Goal: Task Accomplishment & Management: Use online tool/utility

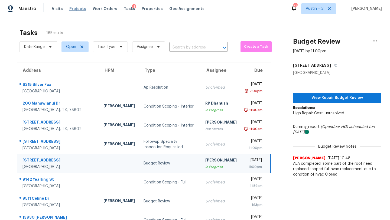
click at [75, 10] on span "Projects" at bounding box center [77, 8] width 17 height 5
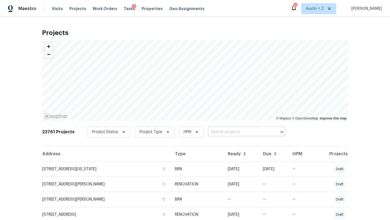
click at [224, 128] on input "text" at bounding box center [239, 132] width 62 height 8
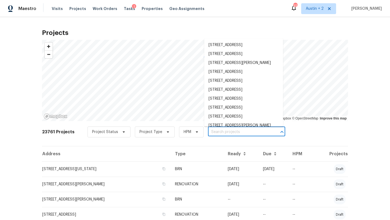
paste input "1009 N 4th St, Copperas Cove, TX 76522"
type input "1009 N 4th St, Copperas Cove, TX 76522"
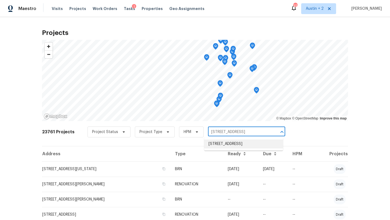
click at [222, 146] on li "1009 N 4th St, Copperas Cove, TX 76522" at bounding box center [243, 144] width 79 height 9
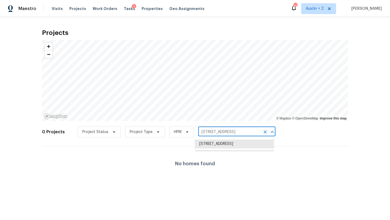
click at [231, 129] on input "1009 N 4th St, Copperas Cove, TX 76522" at bounding box center [229, 132] width 62 height 8
click at [228, 147] on li "1009 N 4th St, Copperas Cove, TX 76522" at bounding box center [234, 144] width 79 height 9
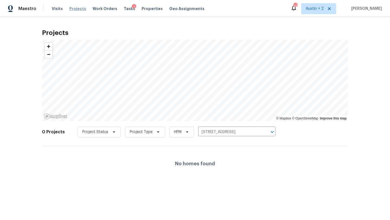
click at [73, 7] on span "Projects" at bounding box center [77, 8] width 17 height 5
click at [58, 8] on span "Visits" at bounding box center [57, 8] width 11 height 5
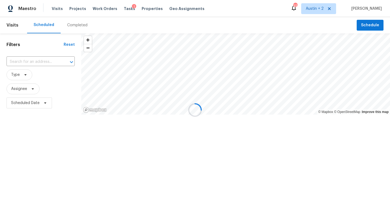
click at [365, 26] on div at bounding box center [195, 110] width 390 height 220
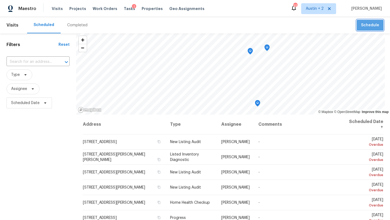
click at [373, 26] on span "Schedule" at bounding box center [370, 25] width 18 height 7
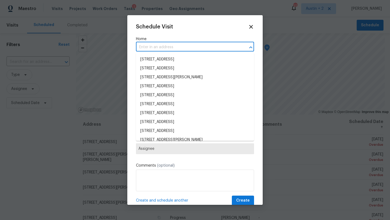
click at [178, 46] on input "text" at bounding box center [187, 47] width 103 height 8
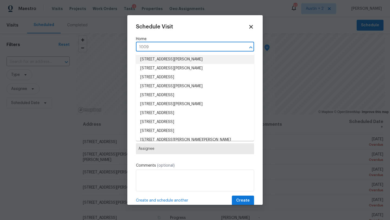
type input "1009"
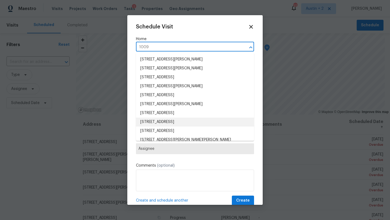
click at [176, 121] on li "1009 N 4th St, Copperas Cove, TX 76522" at bounding box center [195, 122] width 118 height 9
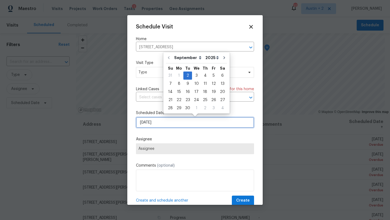
click at [168, 124] on input "[DATE]" at bounding box center [195, 122] width 118 height 11
click at [196, 76] on div "3" at bounding box center [196, 76] width 9 height 8
type input "9/3/2025"
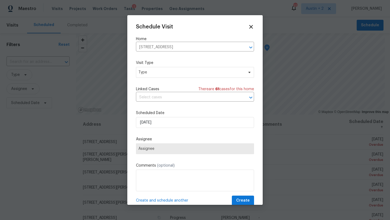
click at [180, 156] on div "Schedule Visit Home 1009 N 4th St, Copperas Cove, TX 76522 ​ Visit Type Type Li…" at bounding box center [195, 115] width 118 height 182
click at [180, 151] on span "Assignee" at bounding box center [194, 149] width 113 height 4
click at [148, 183] on textarea at bounding box center [195, 181] width 118 height 22
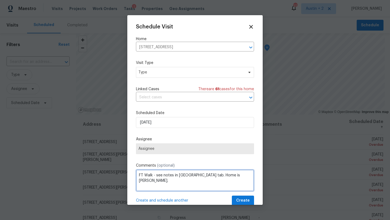
type textarea "FT Walk - see notes in Reno tab. Home is TOM."
click at [162, 144] on span "Assignee" at bounding box center [195, 148] width 118 height 11
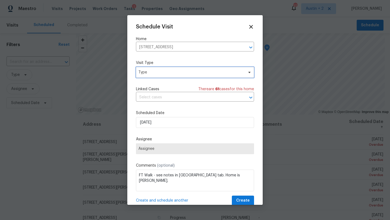
click at [165, 73] on span "Type" at bounding box center [190, 72] width 105 height 5
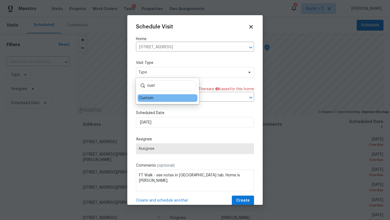
type input "cust"
click at [147, 99] on div "Custom" at bounding box center [146, 97] width 14 height 5
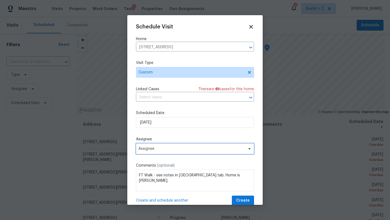
click at [155, 152] on span "Assignee" at bounding box center [195, 148] width 118 height 11
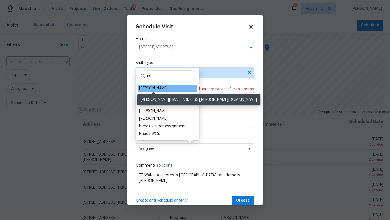
type input "ne"
click at [157, 88] on div "[PERSON_NAME]" at bounding box center [153, 88] width 28 height 5
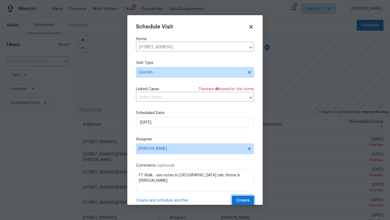
click at [239, 202] on span "Create" at bounding box center [243, 200] width 14 height 7
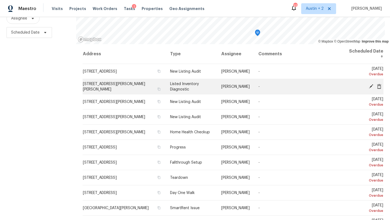
click at [372, 85] on icon at bounding box center [371, 86] width 4 height 4
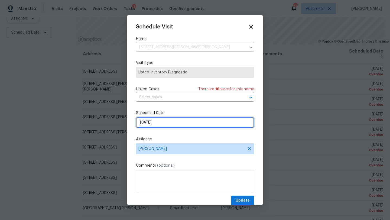
click at [146, 127] on input "[DATE]" at bounding box center [195, 122] width 118 height 11
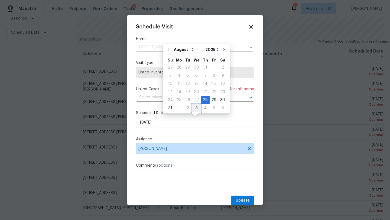
click at [193, 109] on div "3" at bounding box center [196, 108] width 9 height 8
type input "9/3/2025"
select select "8"
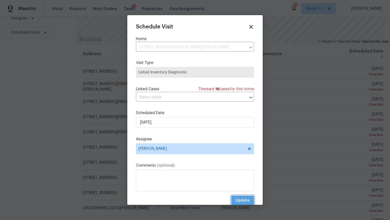
click at [243, 199] on span "Update" at bounding box center [243, 200] width 14 height 7
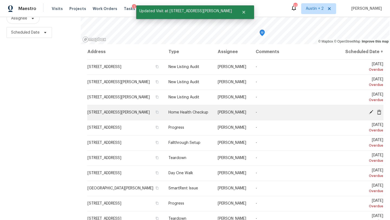
click at [370, 114] on icon at bounding box center [371, 112] width 4 height 4
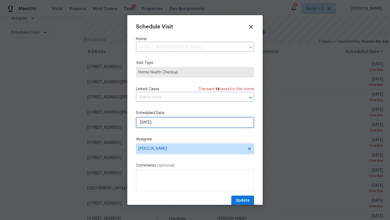
click at [148, 122] on input "[DATE]" at bounding box center [195, 122] width 118 height 11
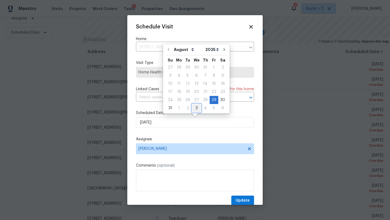
click at [197, 110] on div "3" at bounding box center [196, 108] width 9 height 8
type input "9/3/2025"
select select "8"
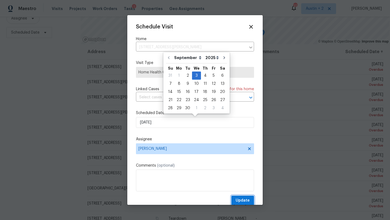
click at [245, 201] on span "Update" at bounding box center [243, 200] width 14 height 7
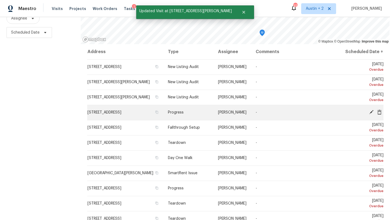
click at [371, 114] on icon at bounding box center [371, 112] width 4 height 4
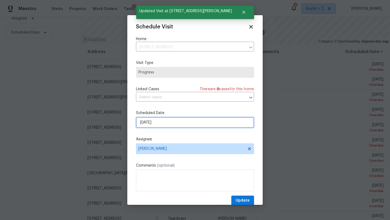
click at [162, 125] on input "[DATE]" at bounding box center [195, 122] width 118 height 11
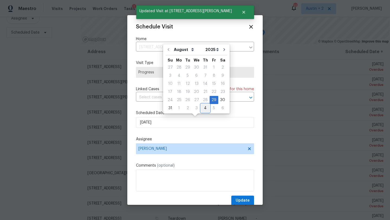
click at [204, 109] on div "4" at bounding box center [205, 108] width 9 height 8
type input "9/4/2025"
select select "8"
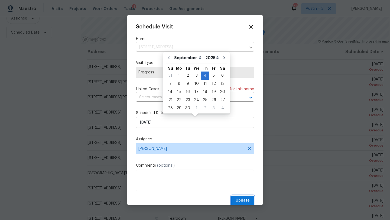
click at [242, 201] on span "Update" at bounding box center [243, 200] width 14 height 7
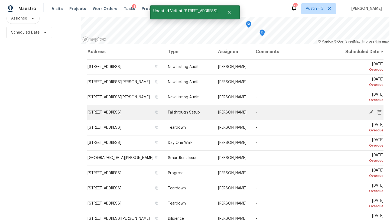
click at [371, 115] on icon at bounding box center [371, 112] width 5 height 5
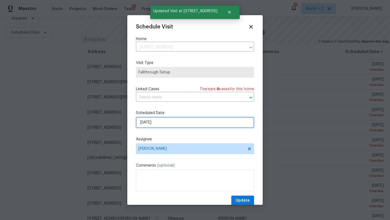
click at [190, 123] on input "[DATE]" at bounding box center [195, 122] width 118 height 11
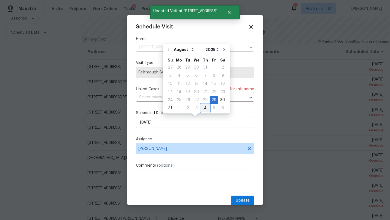
click at [205, 110] on div "4" at bounding box center [205, 108] width 9 height 8
type input "9/4/2025"
select select "8"
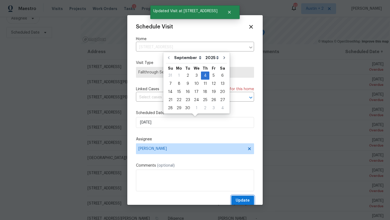
click at [240, 197] on button "Update" at bounding box center [242, 201] width 23 height 10
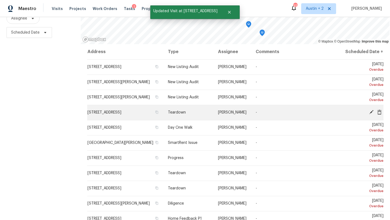
click at [371, 114] on icon at bounding box center [371, 112] width 4 height 4
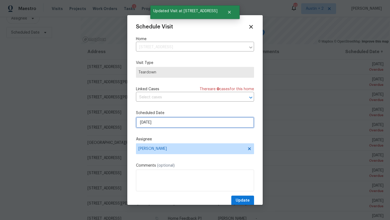
click at [189, 122] on input "[DATE]" at bounding box center [195, 122] width 118 height 11
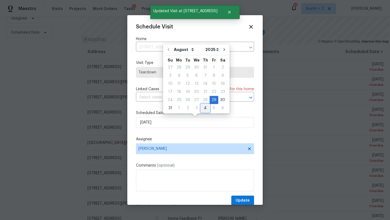
click at [203, 110] on div "4" at bounding box center [205, 108] width 9 height 8
type input "9/4/2025"
select select "8"
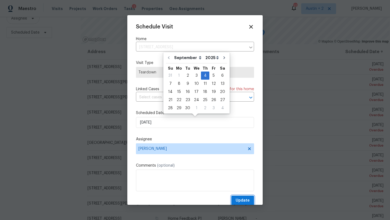
click at [241, 202] on span "Update" at bounding box center [243, 200] width 14 height 7
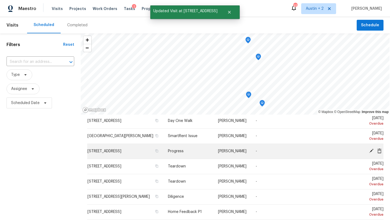
scroll to position [46, 0]
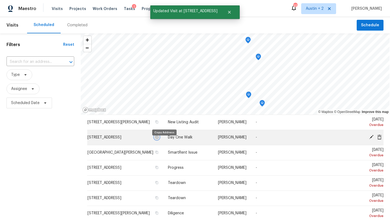
click at [158, 139] on icon "button" at bounding box center [156, 137] width 3 height 3
click at [371, 139] on icon at bounding box center [371, 137] width 4 height 4
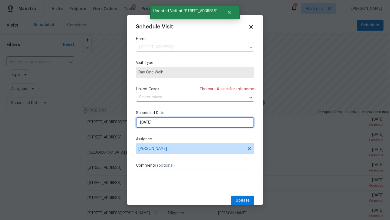
click at [175, 120] on input "[DATE]" at bounding box center [195, 122] width 118 height 11
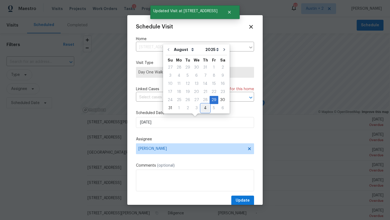
click at [202, 108] on div "4" at bounding box center [205, 108] width 9 height 8
type input "9/4/2025"
select select "8"
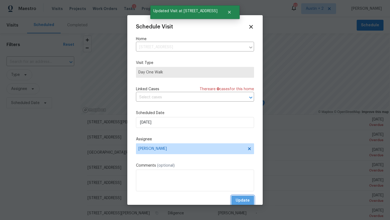
click at [242, 202] on span "Update" at bounding box center [243, 200] width 14 height 7
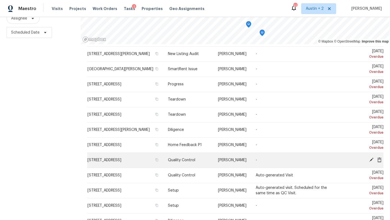
scroll to position [44, 0]
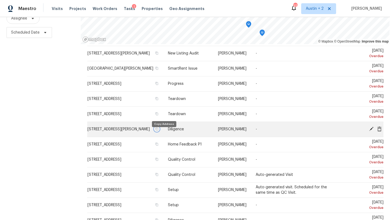
click at [158, 131] on icon "button" at bounding box center [156, 128] width 3 height 3
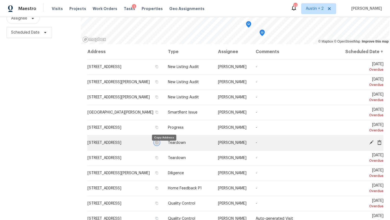
click at [158, 144] on icon "button" at bounding box center [156, 142] width 3 height 3
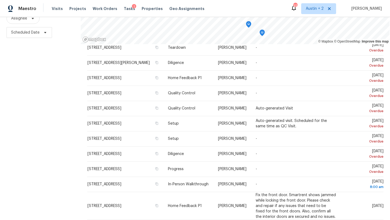
scroll to position [174, 0]
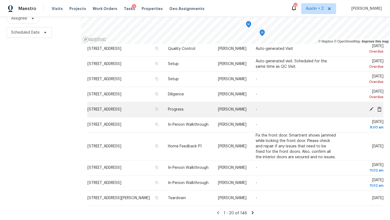
click at [370, 108] on icon at bounding box center [371, 109] width 4 height 4
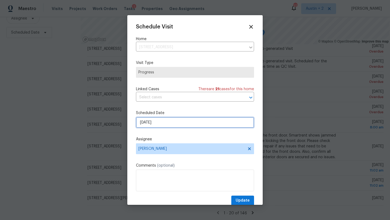
click at [172, 127] on input "[DATE]" at bounding box center [195, 122] width 118 height 11
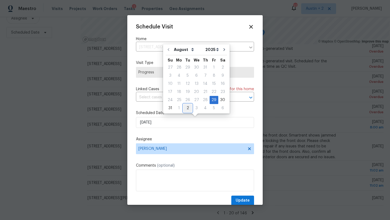
click at [189, 109] on div "2" at bounding box center [187, 108] width 9 height 8
type input "[DATE]"
select select "8"
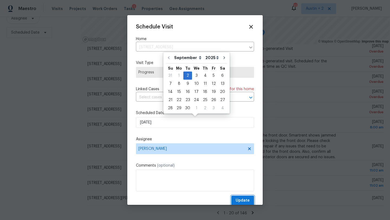
click at [238, 198] on span "Update" at bounding box center [243, 200] width 14 height 7
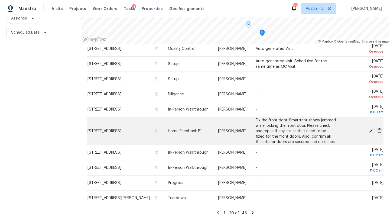
click at [371, 130] on icon at bounding box center [371, 130] width 4 height 4
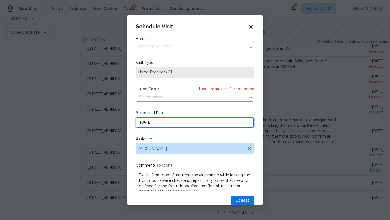
click at [168, 119] on input "[DATE]" at bounding box center [195, 122] width 118 height 11
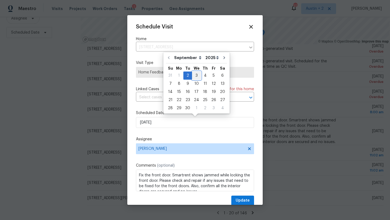
click at [196, 74] on div "3" at bounding box center [196, 76] width 9 height 8
type input "9/3/2025"
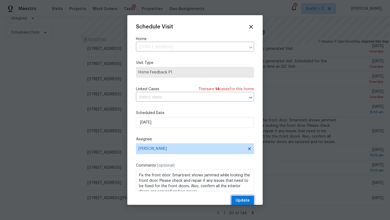
click at [242, 205] on button "Update" at bounding box center [242, 201] width 23 height 10
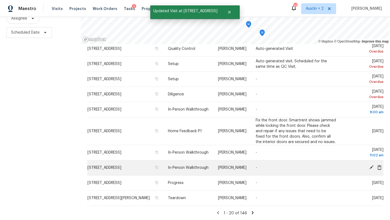
scroll to position [161, 0]
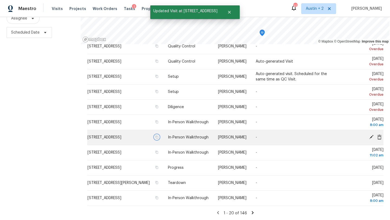
click at [158, 139] on icon "button" at bounding box center [156, 136] width 3 height 3
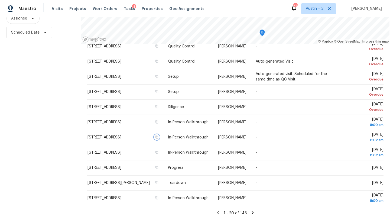
scroll to position [0, 0]
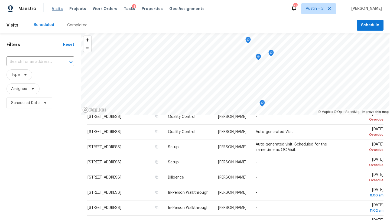
click at [54, 9] on span "Visits" at bounding box center [57, 8] width 11 height 5
click at [26, 75] on icon at bounding box center [25, 75] width 4 height 4
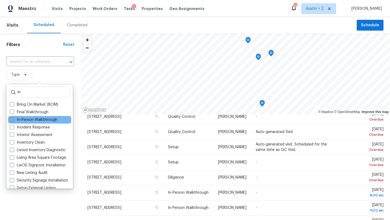
type input "in"
click at [43, 120] on label "In-Person Walkthrough" at bounding box center [34, 119] width 48 height 5
click at [13, 120] on input "In-Person Walkthrough" at bounding box center [12, 119] width 4 height 4
checkbox input "true"
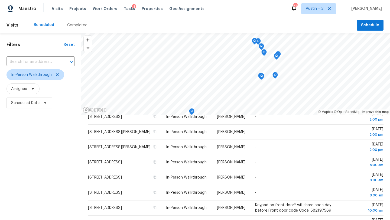
click at [145, 22] on div "Scheduled Completed" at bounding box center [192, 25] width 330 height 16
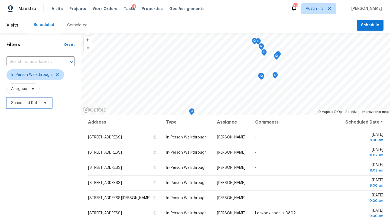
click at [35, 105] on span "Scheduled Date" at bounding box center [25, 102] width 28 height 5
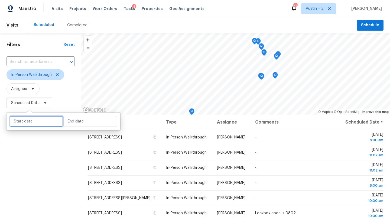
click at [44, 121] on input "text" at bounding box center [36, 121] width 53 height 11
select select "8"
select select "2025"
select select "9"
select select "2025"
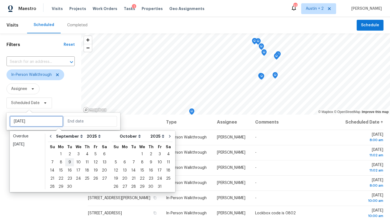
type input "Tue, Sep 09"
click at [76, 153] on div "3" at bounding box center [78, 154] width 9 height 8
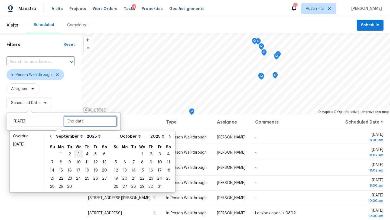
type input "Wed, Sep 03"
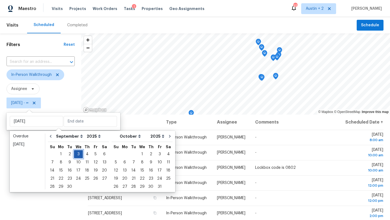
click at [77, 154] on div "3" at bounding box center [78, 154] width 9 height 8
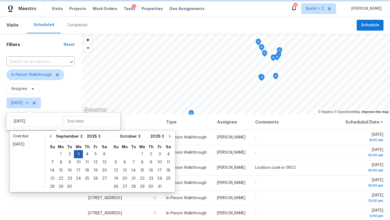
type input "Wed, Sep 03"
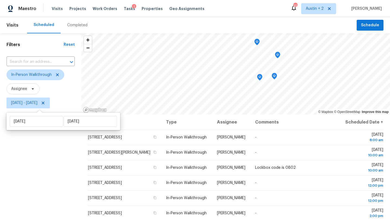
click at [40, 174] on div "Filters Reset ​ In-Person Walkthrough Assignee Wed, Sep 03 - Wed, Sep 03" at bounding box center [40, 161] width 81 height 257
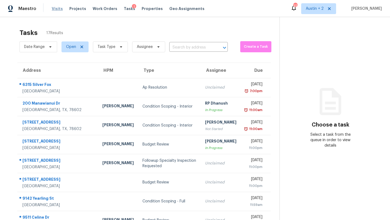
click at [56, 7] on span "Visits" at bounding box center [57, 8] width 11 height 5
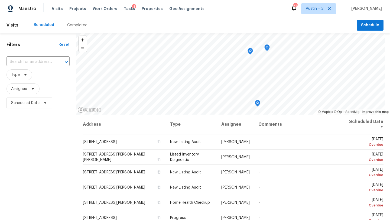
click at [79, 26] on div "Completed" at bounding box center [77, 24] width 20 height 5
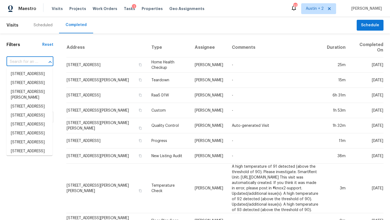
click at [36, 63] on input "text" at bounding box center [23, 62] width 32 height 8
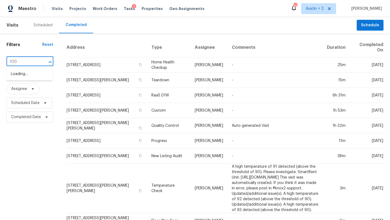
type input "1009"
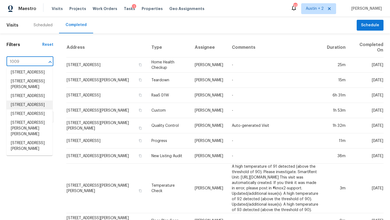
scroll to position [84, 0]
click at [33, 109] on li "1009 N 4th St, Copperas Cove, TX 76522" at bounding box center [30, 105] width 46 height 9
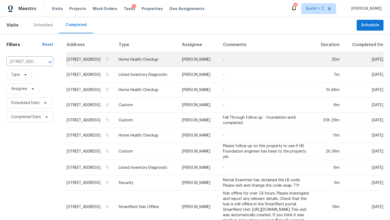
click at [178, 64] on td "[PERSON_NAME]" at bounding box center [198, 59] width 41 height 15
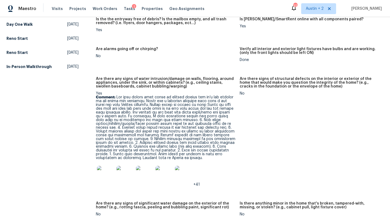
scroll to position [386, 0]
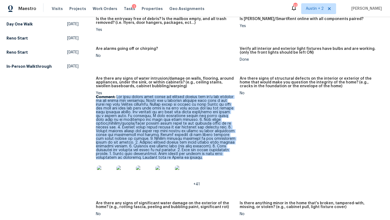
drag, startPoint x: 117, startPoint y: 92, endPoint x: 181, endPoint y: 155, distance: 89.8
click at [181, 155] on p "Comment:" at bounding box center [166, 127] width 140 height 64
copy p "The home smells like there is organic growth but it’s not visible on the walls …"
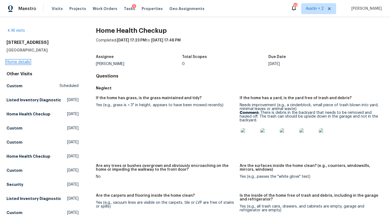
click at [25, 61] on link "Home details" at bounding box center [19, 62] width 24 height 4
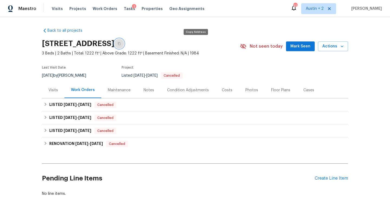
click at [121, 43] on icon "button" at bounding box center [119, 43] width 3 height 3
click at [309, 48] on span "Mark Seen" at bounding box center [300, 46] width 20 height 7
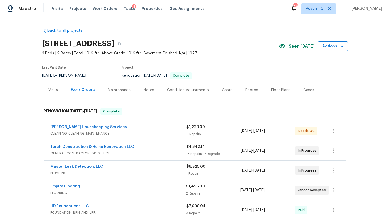
click at [330, 47] on span "Actions" at bounding box center [332, 46] width 21 height 7
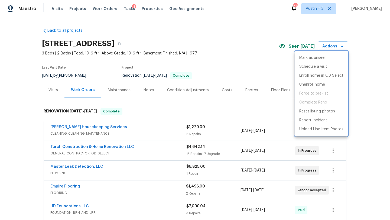
click at [245, 50] on div at bounding box center [195, 110] width 390 height 220
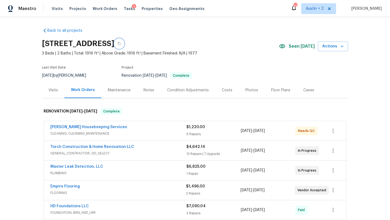
click at [121, 45] on icon "button" at bounding box center [119, 43] width 3 height 3
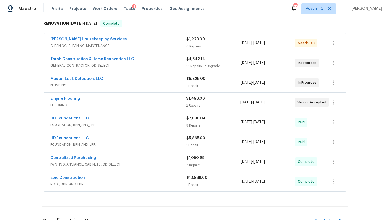
scroll to position [88, 0]
click at [139, 38] on div "[PERSON_NAME] Housekeeping Services" at bounding box center [118, 39] width 136 height 7
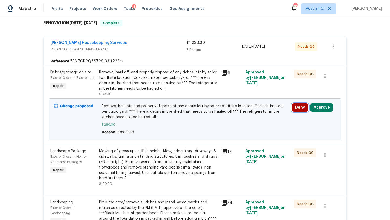
click at [297, 108] on button "Deny" at bounding box center [300, 107] width 17 height 8
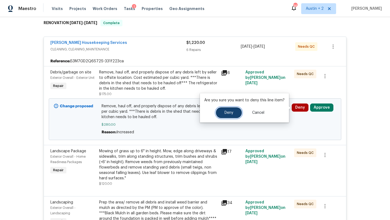
click at [225, 114] on span "Deny" at bounding box center [229, 113] width 9 height 4
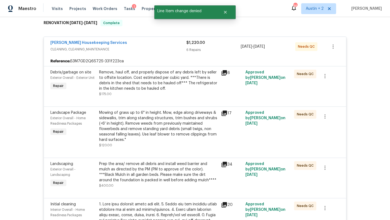
click at [150, 82] on div "Remove, haul off, and properly dispose of any debris left by seller to offsite …" at bounding box center [158, 81] width 119 height 22
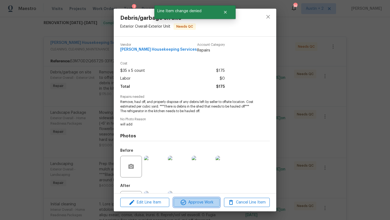
click at [199, 205] on span "Approve Work" at bounding box center [196, 202] width 43 height 7
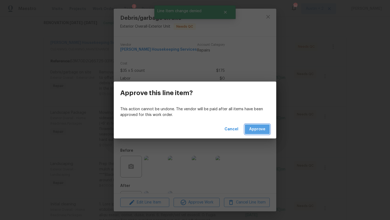
click at [261, 129] on span "Approve" at bounding box center [257, 129] width 16 height 7
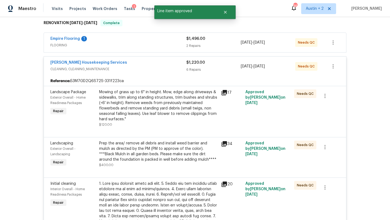
scroll to position [51, 0]
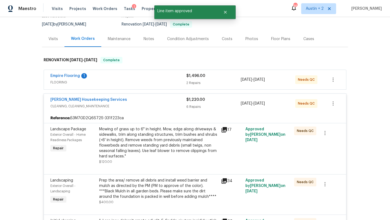
click at [141, 79] on div "Empire Flooring 1" at bounding box center [118, 76] width 136 height 7
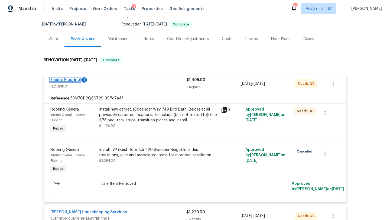
click at [71, 79] on link "Empire Flooring" at bounding box center [65, 80] width 30 height 4
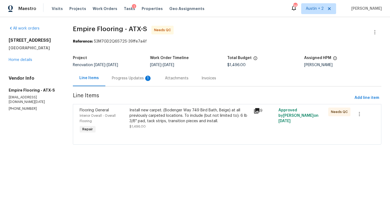
click at [137, 77] on div "Progress Updates 1" at bounding box center [132, 78] width 40 height 5
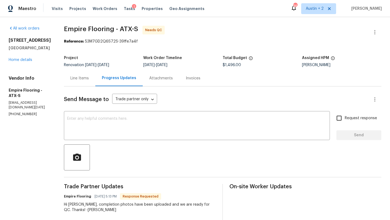
click at [88, 76] on div "Line Items" at bounding box center [79, 78] width 18 height 5
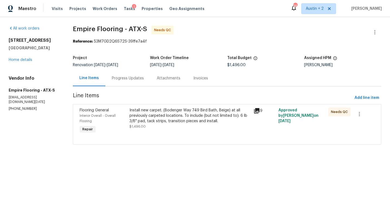
click at [155, 114] on div "Install new carpet. (Bodenger Way 749 Bird Bath, Beige) at all previously carpe…" at bounding box center [189, 116] width 121 height 16
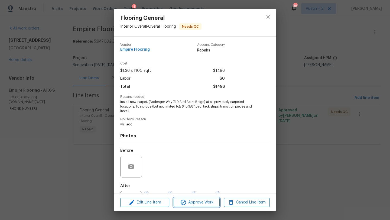
click at [208, 205] on span "Approve Work" at bounding box center [196, 202] width 43 height 7
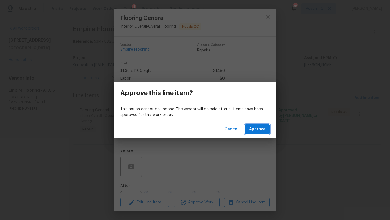
click at [259, 131] on span "Approve" at bounding box center [257, 129] width 16 height 7
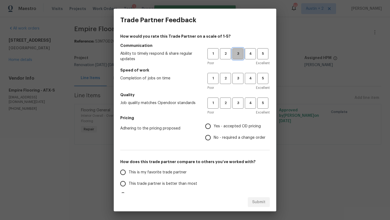
click at [241, 57] on span "3" at bounding box center [238, 54] width 10 height 6
click at [241, 81] on span "3" at bounding box center [238, 78] width 10 height 6
click at [239, 101] on span "3" at bounding box center [238, 103] width 10 height 6
click at [232, 124] on span "Yes - accepted OD pricing" at bounding box center [237, 127] width 47 height 6
click at [214, 124] on input "Yes - accepted OD pricing" at bounding box center [207, 126] width 11 height 11
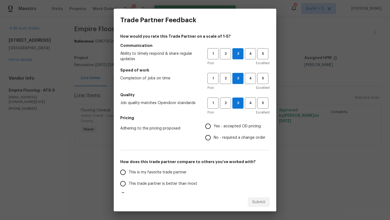
radio input "true"
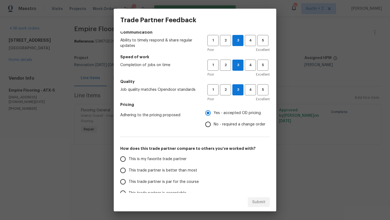
scroll to position [19, 0]
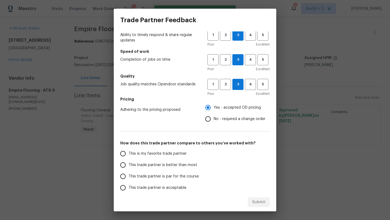
click at [178, 175] on span "This trade partner is par for the course" at bounding box center [164, 177] width 70 height 6
click at [129, 175] on input "This trade partner is par for the course" at bounding box center [122, 176] width 11 height 11
click at [256, 204] on span "Submit" at bounding box center [258, 202] width 13 height 7
radio input "true"
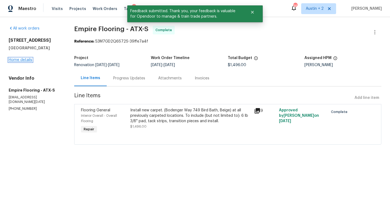
click at [18, 59] on link "Home details" at bounding box center [21, 60] width 24 height 4
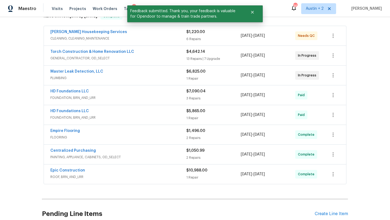
scroll to position [96, 0]
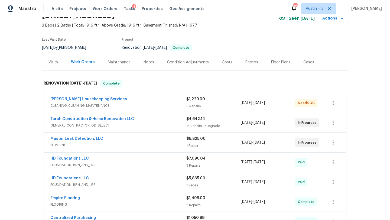
click at [227, 60] on div "Costs" at bounding box center [227, 62] width 11 height 5
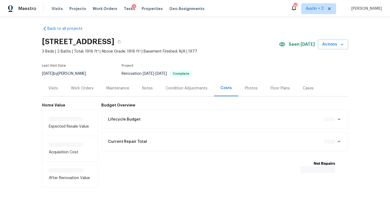
scroll to position [3, 0]
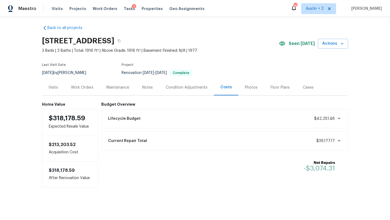
click at [80, 85] on div "Work Orders" at bounding box center [82, 87] width 22 height 5
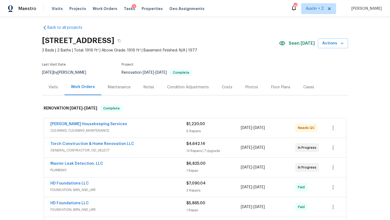
scroll to position [28, 0]
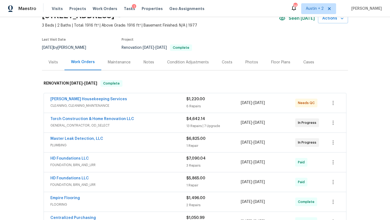
click at [162, 124] on span "GENERAL_CONTRACTOR, OD_SELECT" at bounding box center [118, 125] width 136 height 5
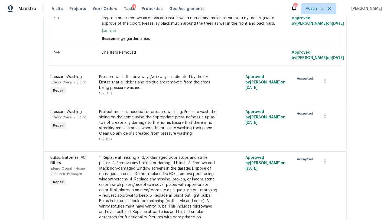
scroll to position [485, 0]
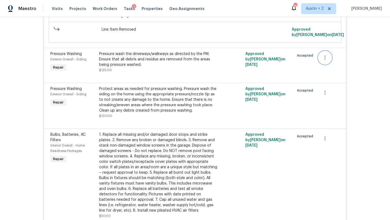
click at [325, 60] on icon "button" at bounding box center [325, 58] width 1 height 4
click at [326, 71] on li "Cancel" at bounding box center [329, 69] width 21 height 9
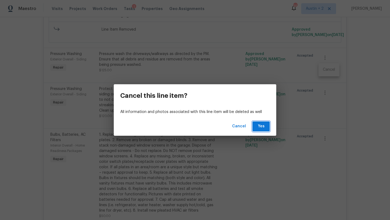
click at [267, 125] on button "Yes" at bounding box center [260, 126] width 17 height 10
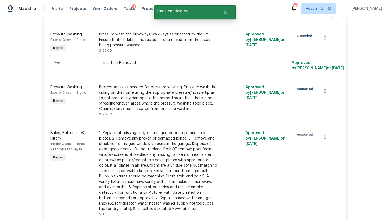
scroll to position [505, 0]
click at [325, 94] on icon "button" at bounding box center [325, 90] width 7 height 7
click at [326, 104] on li "Cancel" at bounding box center [329, 102] width 21 height 9
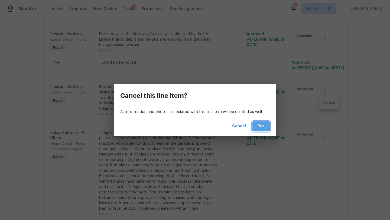
click at [258, 121] on button "Yes" at bounding box center [260, 126] width 17 height 10
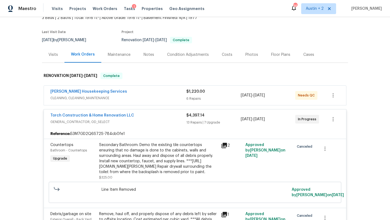
scroll to position [49, 0]
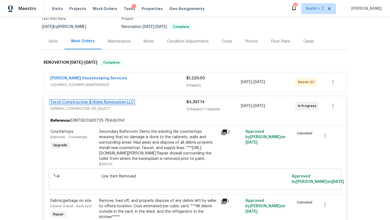
click at [107, 102] on link "Torch Construction & Home Renovation LLC" at bounding box center [92, 102] width 84 height 4
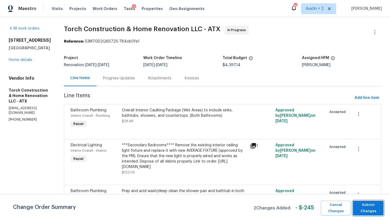
click at [360, 206] on span "Submit Changes" at bounding box center [368, 208] width 25 height 12
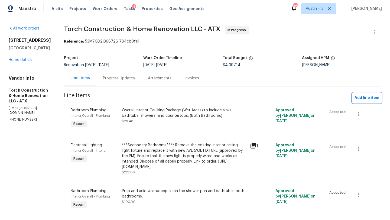
click at [359, 95] on span "Add line item" at bounding box center [367, 98] width 25 height 7
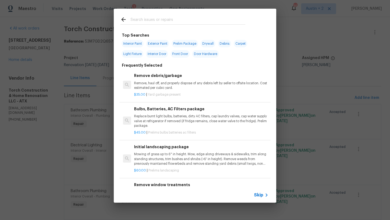
click at [153, 20] on input "text" at bounding box center [188, 20] width 115 height 8
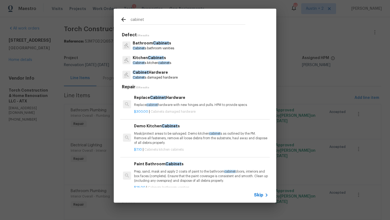
type input "cabinet"
click at [157, 59] on span "Cabinet" at bounding box center [156, 58] width 16 height 4
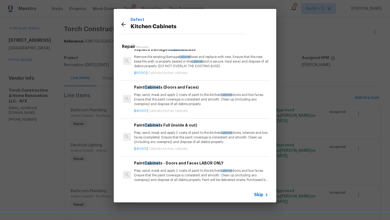
scroll to position [378, 0]
click at [181, 93] on p "Prep, sand, mask and apply 2 coats of paint to the kitchen cabinet doors and bo…" at bounding box center [201, 99] width 134 height 14
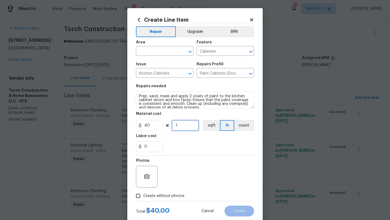
click at [186, 126] on input "1" at bounding box center [185, 125] width 27 height 11
drag, startPoint x: 187, startPoint y: 124, endPoint x: 161, endPoint y: 124, distance: 26.3
click at [161, 124] on div "40 1 sqft ft count" at bounding box center [195, 125] width 118 height 11
drag, startPoint x: 182, startPoint y: 125, endPoint x: 177, endPoint y: 126, distance: 5.2
click at [177, 126] on input "34" at bounding box center [185, 125] width 27 height 11
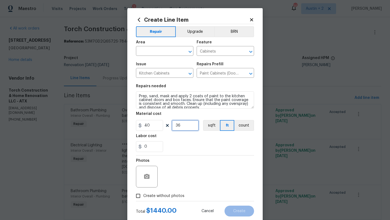
type input "36"
click at [181, 193] on span "Create without photos" at bounding box center [163, 196] width 41 height 6
click at [143, 193] on input "Create without photos" at bounding box center [138, 196] width 10 height 10
checkbox input "true"
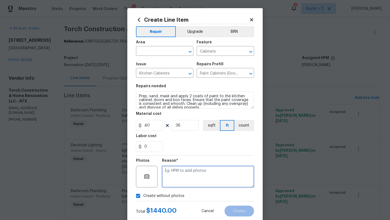
click at [200, 182] on textarea at bounding box center [208, 177] width 92 height 22
type textarea "will add"
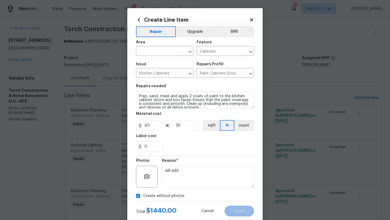
click at [205, 201] on div "Total $ 1440.00 Cancel Create" at bounding box center [195, 208] width 118 height 15
click at [205, 196] on div "Create without photos" at bounding box center [195, 196] width 118 height 10
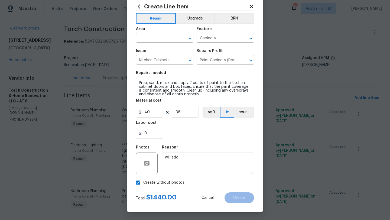
click at [193, 129] on div "0" at bounding box center [195, 133] width 118 height 11
click at [161, 36] on input "text" at bounding box center [157, 38] width 42 height 8
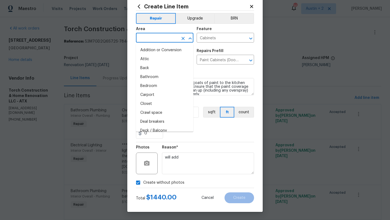
type input "u"
click at [158, 83] on li "Interior Overall" at bounding box center [164, 86] width 57 height 9
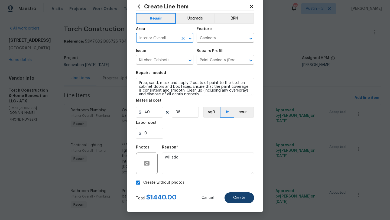
type input "Interior Overall"
click at [234, 199] on span "Create" at bounding box center [239, 198] width 12 height 4
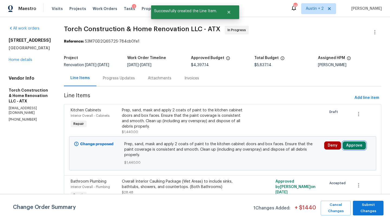
click at [355, 146] on button "Approve" at bounding box center [354, 145] width 23 height 8
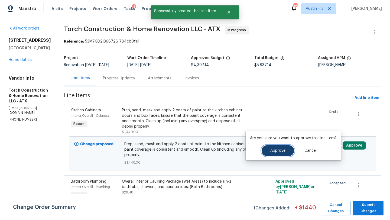
click at [288, 153] on button "Approve" at bounding box center [278, 150] width 33 height 11
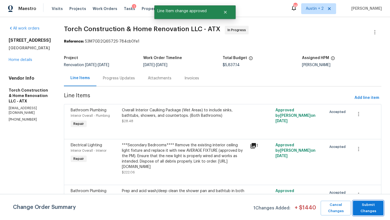
click at [372, 207] on span "Submit Changes" at bounding box center [368, 208] width 25 height 12
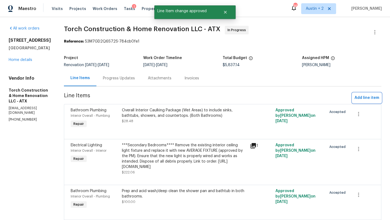
click at [365, 99] on span "Add line item" at bounding box center [367, 98] width 25 height 7
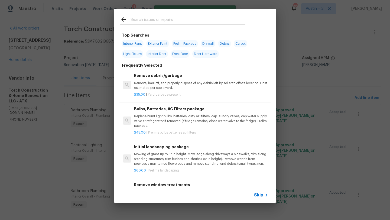
click at [159, 22] on input "text" at bounding box center [188, 20] width 115 height 8
type input "e"
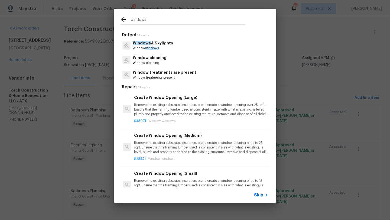
type input "windows"
click at [160, 74] on p "Window treatments are present" at bounding box center [165, 73] width 64 height 6
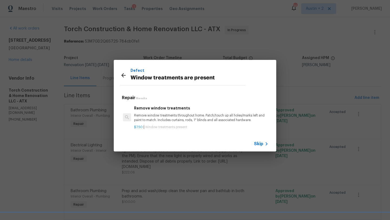
click at [173, 120] on p "Remove window treatments throughout home. Patch/touch up all holes/marks left a…" at bounding box center [201, 117] width 134 height 9
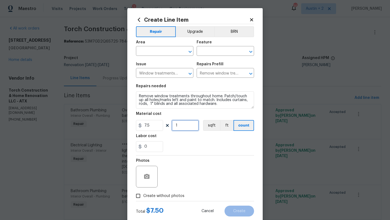
drag, startPoint x: 182, startPoint y: 128, endPoint x: 144, endPoint y: 123, distance: 38.0
click at [144, 123] on div "7.5 1 sqft ft count" at bounding box center [195, 125] width 118 height 11
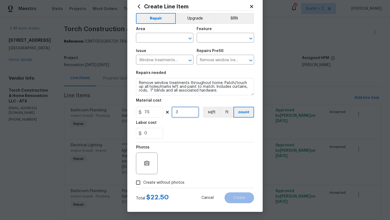
type input "3"
click at [176, 182] on span "Create without photos" at bounding box center [163, 183] width 41 height 6
click at [143, 182] on input "Create without photos" at bounding box center [138, 182] width 10 height 10
checkbox input "true"
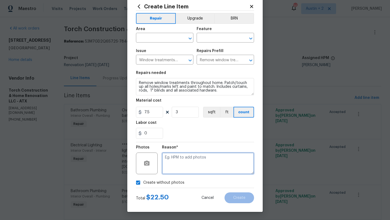
click at [184, 163] on textarea at bounding box center [208, 164] width 92 height 22
type textarea "i"
type textarea "will add"
click at [163, 33] on div "Area" at bounding box center [164, 30] width 57 height 7
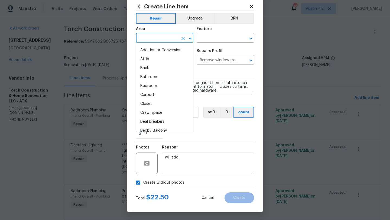
click at [163, 39] on input "text" at bounding box center [157, 38] width 42 height 8
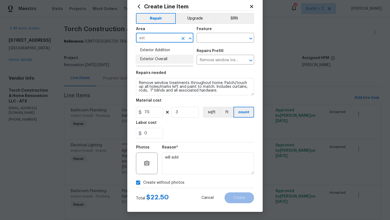
click at [165, 60] on li "Exterior Overall" at bounding box center [164, 59] width 57 height 9
type input "Exterior Overall"
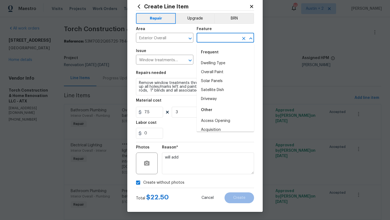
click at [212, 38] on input "text" at bounding box center [218, 38] width 42 height 8
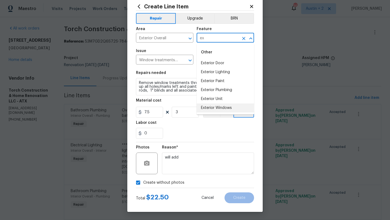
click at [211, 107] on li "Exterior Windows" at bounding box center [225, 107] width 57 height 9
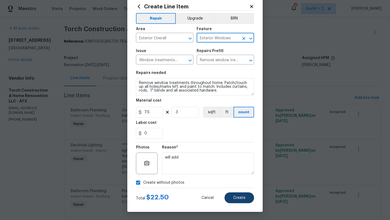
type input "Exterior Windows"
click at [239, 198] on span "Create" at bounding box center [239, 198] width 12 height 4
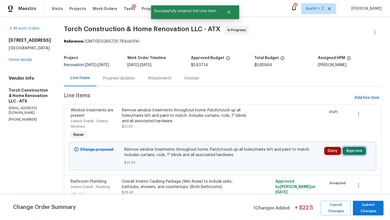
click at [355, 150] on button "Approve" at bounding box center [354, 151] width 23 height 8
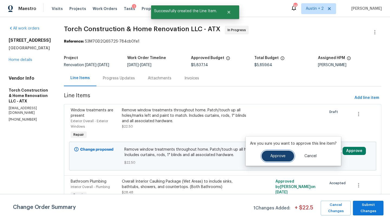
click at [274, 153] on button "Approve" at bounding box center [278, 156] width 33 height 11
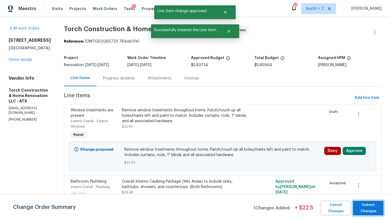
click at [379, 210] on span "Submit Changes" at bounding box center [368, 208] width 25 height 12
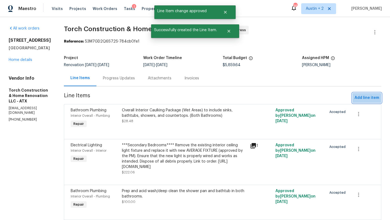
click at [368, 97] on span "Add line item" at bounding box center [367, 98] width 25 height 7
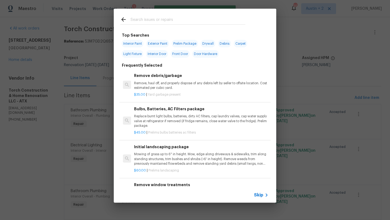
click at [147, 19] on input "text" at bounding box center [188, 20] width 115 height 8
type input "r"
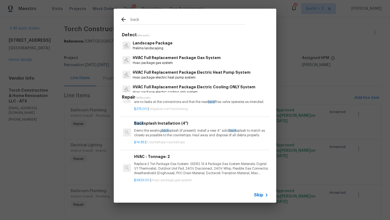
scroll to position [0, 0]
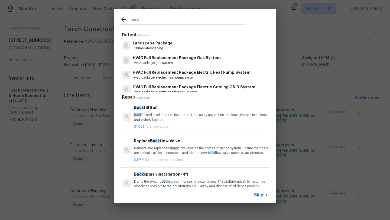
drag, startPoint x: 152, startPoint y: 18, endPoint x: 96, endPoint y: 17, distance: 56.6
click at [96, 17] on div "back Defect 4 Results Landscape Package Prelims landscaping HVAC Full Replaceme…" at bounding box center [195, 105] width 390 height 211
drag, startPoint x: 144, startPoint y: 23, endPoint x: 99, endPoint y: 11, distance: 46.3
click at [99, 11] on div "back Defect 4 Results Landscape Package Prelims landscaping HVAC Full Replaceme…" at bounding box center [195, 105] width 390 height 211
type input "debris"
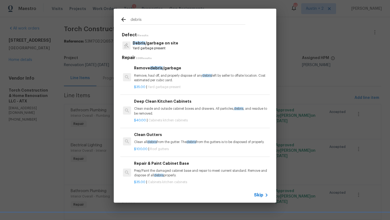
click at [153, 44] on p "Debris /garbage on site" at bounding box center [156, 43] width 46 height 6
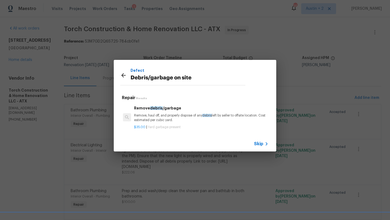
click at [171, 118] on p "Remove, haul off, and properly dispose of any debris left by seller to offsite …" at bounding box center [201, 117] width 134 height 9
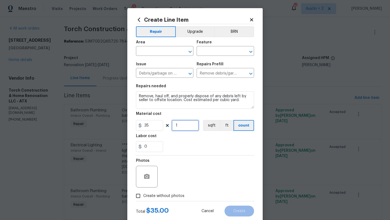
drag, startPoint x: 180, startPoint y: 129, endPoint x: 165, endPoint y: 129, distance: 15.2
click at [165, 129] on div "35 1 sqft ft count" at bounding box center [195, 125] width 118 height 11
type input "2"
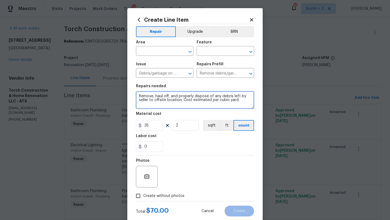
click at [243, 105] on textarea "Remove, haul off, and properly dispose of any debris left by seller to offsite …" at bounding box center [195, 99] width 118 height 17
type textarea "Remove, haul off, and properly dispose of any debris left by seller to offsite …"
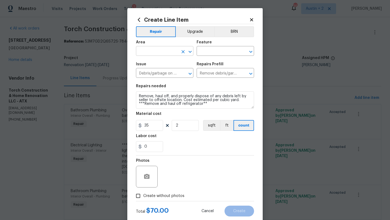
click at [169, 48] on input "text" at bounding box center [157, 51] width 42 height 8
click at [166, 73] on li "Interior Overall" at bounding box center [164, 72] width 57 height 9
type input "Interior Overall"
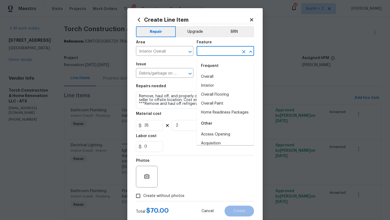
click at [214, 49] on input "text" at bounding box center [218, 51] width 42 height 8
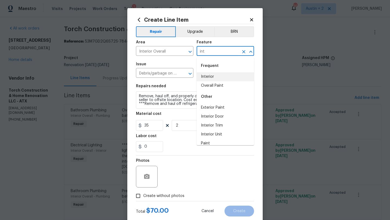
click at [217, 74] on li "Interior" at bounding box center [225, 76] width 57 height 9
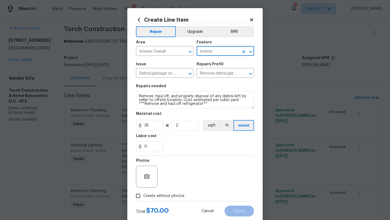
type input "Interior"
click at [175, 194] on span "Create without photos" at bounding box center [163, 196] width 41 height 6
click at [143, 194] on input "Create without photos" at bounding box center [138, 196] width 10 height 10
checkbox input "true"
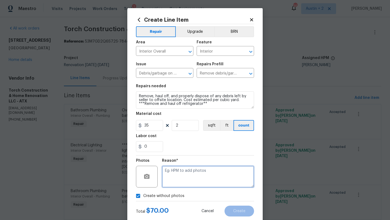
click at [184, 174] on textarea at bounding box center [208, 177] width 92 height 22
type textarea "will add"
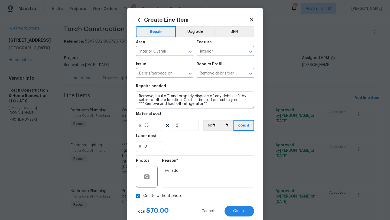
click at [236, 220] on div "Create Line Item Repair Upgrade BRN Area Interior Overall ​ Feature Interior ​ …" at bounding box center [194, 116] width 135 height 217
click at [237, 215] on button "Create" at bounding box center [240, 211] width 30 height 11
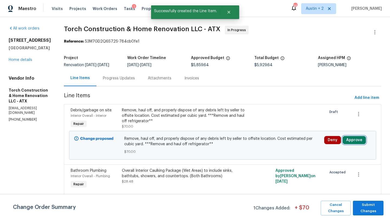
click at [361, 140] on button "Approve" at bounding box center [354, 140] width 23 height 8
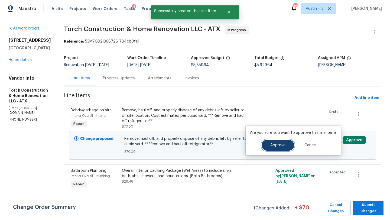
click at [268, 143] on button "Approve" at bounding box center [278, 145] width 33 height 11
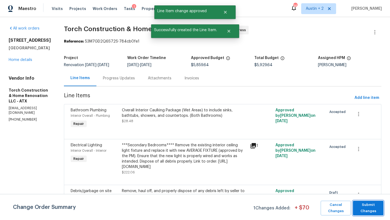
click at [373, 209] on span "Submit Changes" at bounding box center [368, 208] width 25 height 12
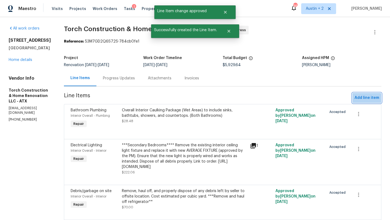
click at [363, 99] on span "Add line item" at bounding box center [367, 98] width 25 height 7
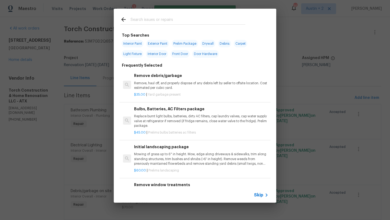
click at [157, 26] on div at bounding box center [183, 19] width 138 height 21
click at [158, 21] on input "text" at bounding box center [188, 20] width 115 height 8
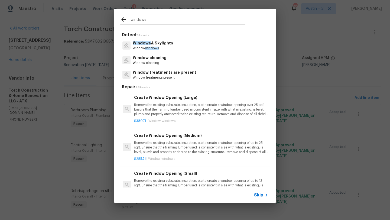
type input "windows"
click at [145, 61] on p "Window cleaning" at bounding box center [150, 63] width 34 height 5
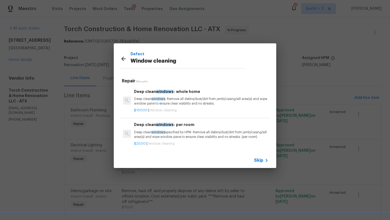
click at [182, 98] on p "Deep clean windows . Remove all debris/dust/dirt from jamb/casing/sill area(s) …" at bounding box center [201, 101] width 134 height 9
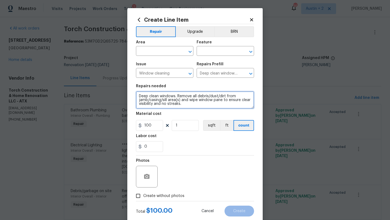
drag, startPoint x: 177, startPoint y: 96, endPoint x: 184, endPoint y: 105, distance: 11.6
click at [184, 105] on textarea "Deep clean windows. Remove all debris/dust/dirt from jamb/casing/sill area(s) a…" at bounding box center [195, 99] width 118 height 17
click at [188, 105] on textarea "Deep clean windows. Remove all debris/dust/dirt from jamb/casing/sill area(s) a…" at bounding box center [195, 99] width 118 height 17
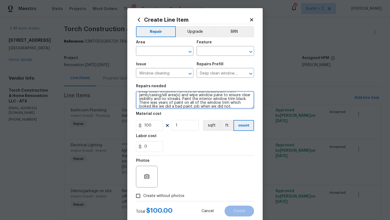
type textarea "Deep clean windows. Remove all debris/dust/dirt from jamb/casing/sill area(s) a…"
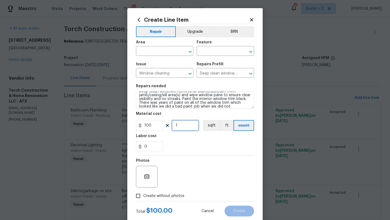
drag, startPoint x: 190, startPoint y: 126, endPoint x: 149, endPoint y: 126, distance: 41.2
click at [149, 126] on div "100 1 sqft ft count" at bounding box center [195, 125] width 118 height 11
type input "17"
drag, startPoint x: 152, startPoint y: 126, endPoint x: 139, endPoint y: 126, distance: 13.0
click at [139, 126] on div "100" at bounding box center [149, 125] width 27 height 11
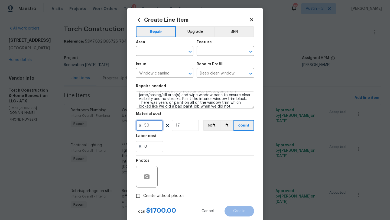
type input "50"
click at [178, 148] on div "0" at bounding box center [195, 146] width 118 height 11
drag, startPoint x: 181, startPoint y: 127, endPoint x: 177, endPoint y: 127, distance: 4.1
click at [177, 127] on input "17" at bounding box center [185, 125] width 27 height 11
type input "16"
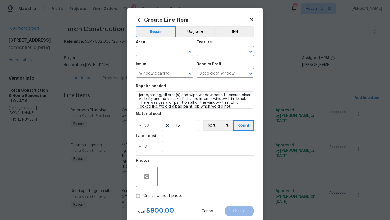
click at [180, 162] on div "Photos" at bounding box center [195, 172] width 118 height 35
drag, startPoint x: 182, startPoint y: 125, endPoint x: 178, endPoint y: 125, distance: 4.3
click at [178, 125] on input "16" at bounding box center [185, 125] width 27 height 11
click at [189, 127] on input "16" at bounding box center [185, 125] width 27 height 11
drag, startPoint x: 157, startPoint y: 127, endPoint x: 145, endPoint y: 127, distance: 12.2
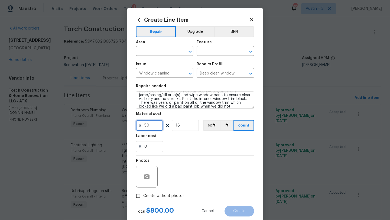
click at [145, 127] on input "50" at bounding box center [149, 125] width 27 height 11
click at [177, 148] on div "0" at bounding box center [195, 146] width 118 height 11
drag, startPoint x: 152, startPoint y: 127, endPoint x: 145, endPoint y: 127, distance: 7.6
click at [145, 127] on input "40" at bounding box center [149, 125] width 27 height 11
click at [192, 142] on div "0" at bounding box center [195, 146] width 118 height 11
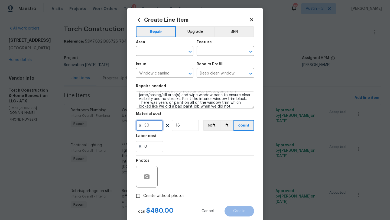
drag, startPoint x: 153, startPoint y: 125, endPoint x: 146, endPoint y: 125, distance: 6.2
click at [146, 125] on input "30" at bounding box center [149, 125] width 27 height 11
type input "35"
click at [210, 168] on div "Photos" at bounding box center [195, 172] width 118 height 35
drag, startPoint x: 181, startPoint y: 127, endPoint x: 178, endPoint y: 125, distance: 4.0
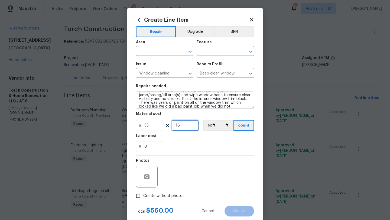
click at [178, 125] on input "16" at bounding box center [185, 125] width 27 height 11
type input "15"
click at [200, 148] on div "0" at bounding box center [195, 146] width 118 height 11
click at [199, 168] on div "Photos" at bounding box center [195, 172] width 118 height 35
click at [144, 56] on input "text" at bounding box center [157, 51] width 42 height 8
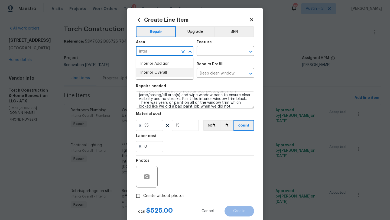
click at [151, 72] on li "Interior Overall" at bounding box center [164, 72] width 57 height 9
type input "Interior Overall"
click at [206, 56] on div "Area Interior Overall ​ Feature ​" at bounding box center [195, 48] width 118 height 22
click at [210, 54] on input "text" at bounding box center [218, 51] width 42 height 8
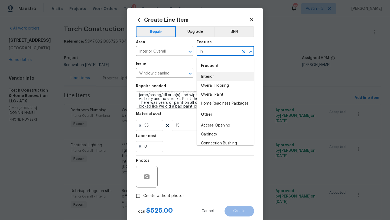
click at [220, 76] on li "Interior" at bounding box center [225, 76] width 57 height 9
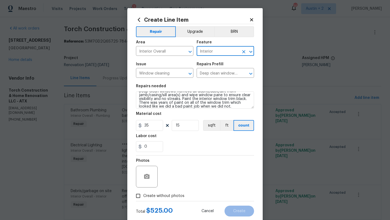
type input "Interior"
click at [202, 150] on div "0" at bounding box center [195, 146] width 118 height 11
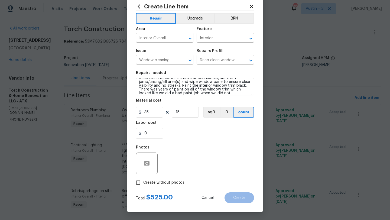
click at [144, 182] on span "Create without photos" at bounding box center [163, 183] width 41 height 6
click at [143, 182] on input "Create without photos" at bounding box center [138, 182] width 10 height 10
checkbox input "true"
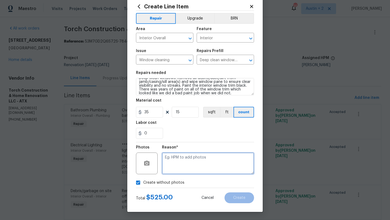
click at [182, 170] on textarea at bounding box center [208, 164] width 92 height 22
type textarea "will add"
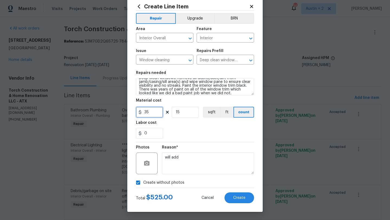
click at [151, 112] on input "35" at bounding box center [149, 112] width 27 height 11
click at [189, 125] on div "Labor cost" at bounding box center [195, 124] width 118 height 7
click at [154, 113] on input "34" at bounding box center [149, 112] width 27 height 11
type input "35"
click at [189, 128] on div "0" at bounding box center [195, 133] width 118 height 11
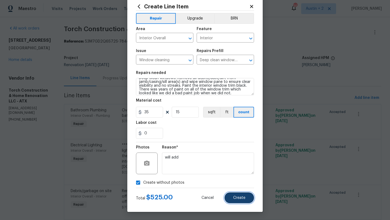
click at [245, 200] on button "Create" at bounding box center [240, 197] width 30 height 11
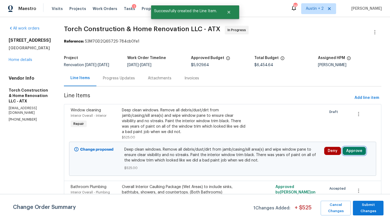
click at [356, 152] on button "Approve" at bounding box center [354, 151] width 23 height 8
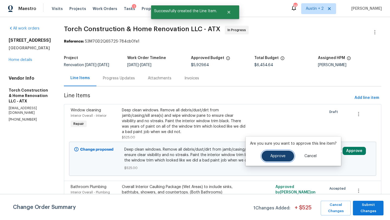
click at [262, 155] on button "Approve" at bounding box center [278, 156] width 33 height 11
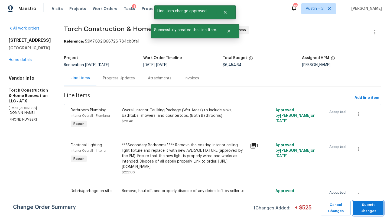
click at [367, 209] on span "Submit Changes" at bounding box center [368, 208] width 25 height 12
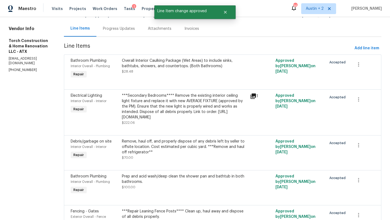
scroll to position [0, 0]
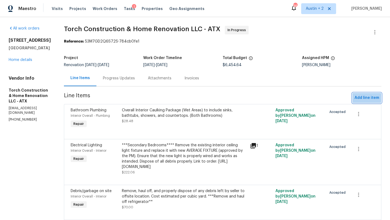
click at [365, 96] on span "Add line item" at bounding box center [367, 98] width 25 height 7
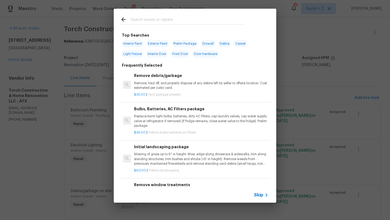
click at [151, 22] on input "text" at bounding box center [188, 20] width 115 height 8
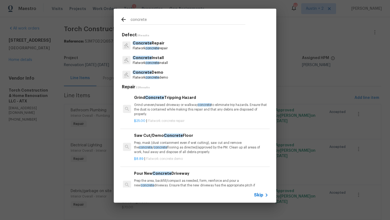
type input "concrete"
click at [158, 46] on p "Flatwork concrete repair" at bounding box center [150, 48] width 35 height 5
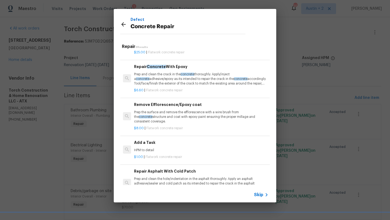
scroll to position [28, 0]
click at [170, 78] on p "Prep and clean the crack in the concrete thoroughly. Apply/inject a concrete ad…" at bounding box center [201, 79] width 134 height 14
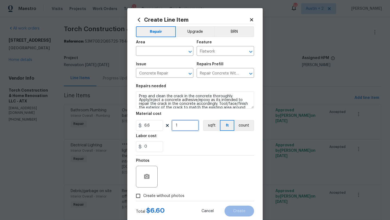
drag, startPoint x: 183, startPoint y: 125, endPoint x: 153, endPoint y: 125, distance: 30.1
click at [153, 125] on div "6.6 1 sqft ft count" at bounding box center [195, 125] width 118 height 11
type input "25"
drag, startPoint x: 147, startPoint y: 125, endPoint x: 127, endPoint y: 125, distance: 20.6
click at [127, 125] on div "Create Line Item Repair Upgrade BRN Area ​ Feature Flatwork ​ Issue Concrete Re…" at bounding box center [195, 110] width 390 height 220
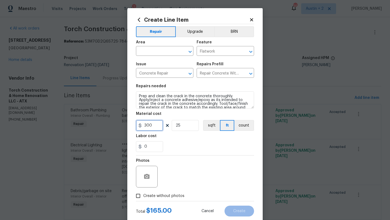
type input "300"
drag, startPoint x: 193, startPoint y: 122, endPoint x: 164, endPoint y: 122, distance: 29.3
click at [164, 122] on div "300 25 sqft ft count" at bounding box center [195, 125] width 118 height 11
type input "1"
click at [164, 51] on input "text" at bounding box center [157, 51] width 42 height 8
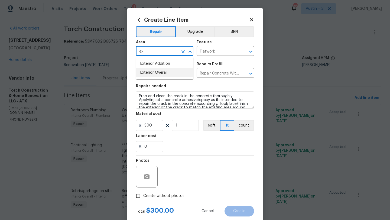
click at [158, 73] on li "Exterior Overall" at bounding box center [164, 72] width 57 height 9
type input "Exterior Overall"
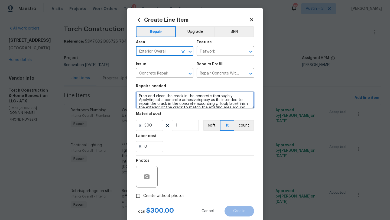
click at [138, 96] on textarea "Prep and clean the crack in the concrete thoroughly. Apply/inject a concrete ad…" at bounding box center [195, 99] width 118 height 17
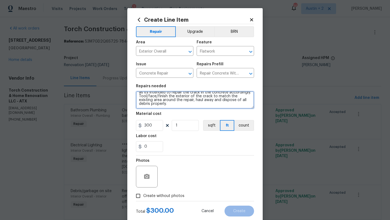
drag, startPoint x: 174, startPoint y: 98, endPoint x: 188, endPoint y: 133, distance: 37.5
click at [188, 133] on section "Repairs needed ***Resurface the back concrete patio after foundation repairs we…" at bounding box center [195, 118] width 118 height 74
type textarea "***Resurface the back concrete patio after foundation repairs were completed****"
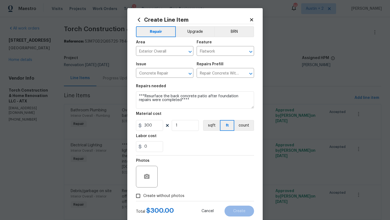
click at [160, 194] on span "Create without photos" at bounding box center [163, 196] width 41 height 6
click at [143, 194] on input "Create without photos" at bounding box center [138, 196] width 10 height 10
checkbox input "true"
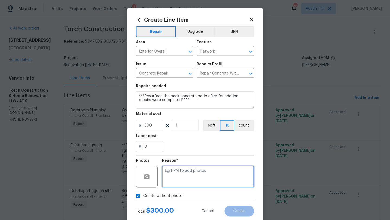
click at [169, 178] on textarea at bounding box center [208, 177] width 92 height 22
type textarea "will add"
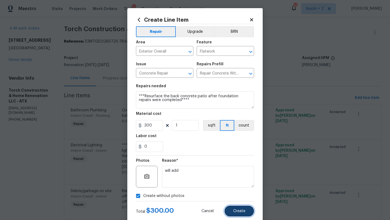
click at [242, 214] on button "Create" at bounding box center [240, 211] width 30 height 11
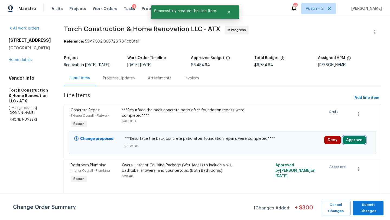
click at [352, 138] on button "Approve" at bounding box center [354, 140] width 23 height 8
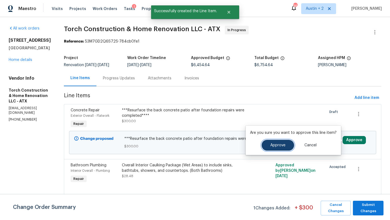
click at [283, 141] on button "Approve" at bounding box center [278, 145] width 33 height 11
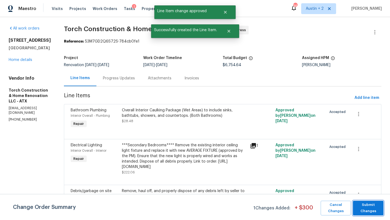
click at [362, 212] on span "Submit Changes" at bounding box center [368, 208] width 25 height 12
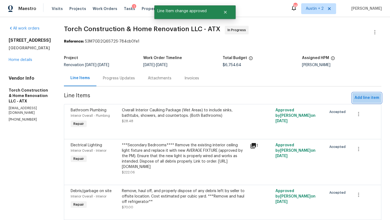
click at [365, 100] on span "Add line item" at bounding box center [367, 98] width 25 height 7
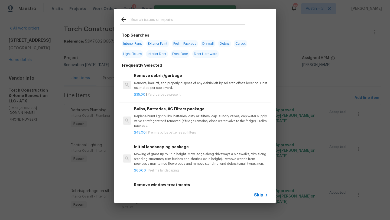
click at [141, 18] on input "text" at bounding box center [188, 20] width 115 height 8
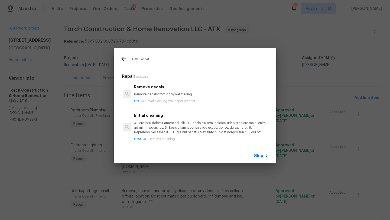
drag, startPoint x: 151, startPoint y: 61, endPoint x: 107, endPoint y: 57, distance: 43.8
click at [107, 57] on div "front door Repair 2 Results Remove decals Remove decals from door/wall/ceiling …" at bounding box center [195, 105] width 390 height 211
type input "paint door"
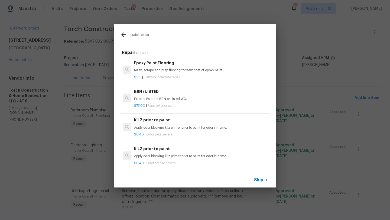
click at [167, 69] on p "Mask, scrape and prep flooring for new coat of epoxy paint." at bounding box center [201, 70] width 134 height 5
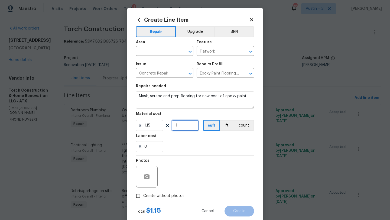
drag, startPoint x: 181, startPoint y: 127, endPoint x: 157, endPoint y: 126, distance: 24.9
click at [157, 126] on div "1.15 1 sqft ft count" at bounding box center [195, 125] width 118 height 11
type input "250"
click at [252, 21] on icon at bounding box center [251, 19] width 5 height 5
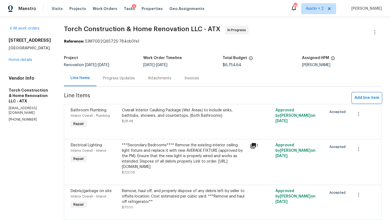
click at [368, 100] on span "Add line item" at bounding box center [367, 98] width 25 height 7
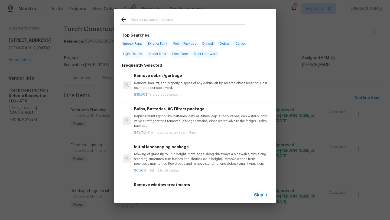
click at [190, 20] on input "text" at bounding box center [188, 20] width 115 height 8
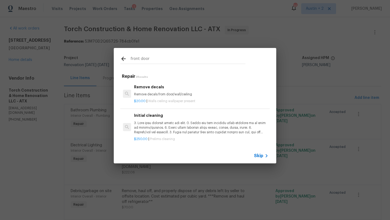
scroll to position [1, 0]
drag, startPoint x: 160, startPoint y: 60, endPoint x: 129, endPoint y: 59, distance: 31.7
click at [129, 59] on div "front door" at bounding box center [182, 60] width 125 height 8
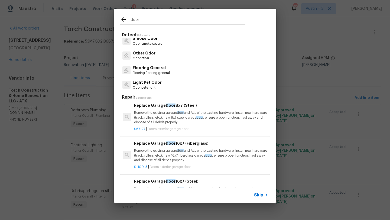
scroll to position [727, 0]
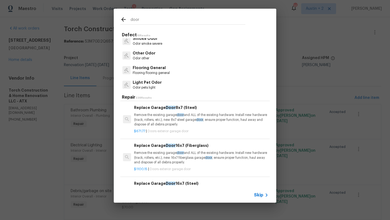
drag, startPoint x: 147, startPoint y: 24, endPoint x: 87, endPoint y: 5, distance: 63.1
click at [87, 5] on div "door Defect 18 Results Door bell issue Door door bell Interior Door Door s inte…" at bounding box center [195, 105] width 390 height 211
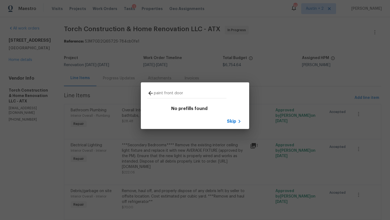
scroll to position [0, 0]
type input "paint door"
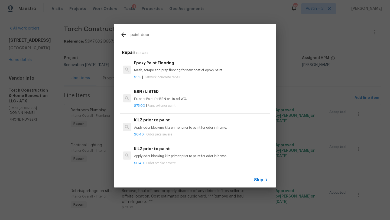
scroll to position [1, 0]
click at [174, 153] on p "Apply odor blocking kilz primer prior to paint for odor in home." at bounding box center [201, 155] width 134 height 5
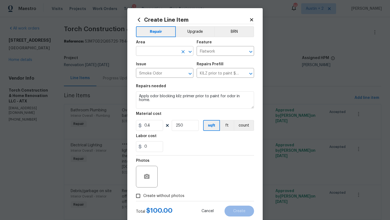
click at [153, 50] on input "text" at bounding box center [157, 51] width 42 height 8
click at [155, 68] on li "Interior Addition" at bounding box center [164, 63] width 57 height 9
drag, startPoint x: 171, startPoint y: 53, endPoint x: 127, endPoint y: 47, distance: 45.3
click at [127, 47] on div "Create Line Item Repair Upgrade BRN Area Interior Addition ​ Feature Flatwork ​…" at bounding box center [195, 110] width 390 height 220
click at [159, 74] on li "Exterior Overall" at bounding box center [164, 72] width 57 height 9
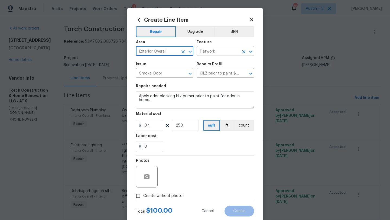
type input "Exterior Overall"
click at [215, 54] on input "Flatwork" at bounding box center [218, 51] width 42 height 8
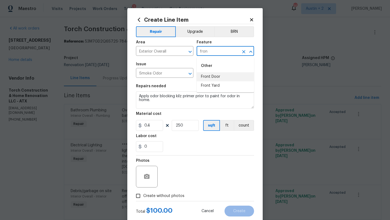
click at [215, 73] on li "Front Door" at bounding box center [225, 76] width 57 height 9
type input "Front Door"
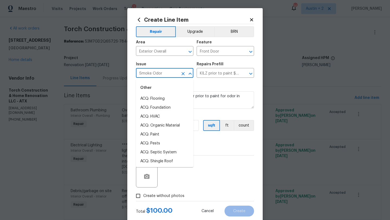
click at [156, 69] on input "Smoke Odor" at bounding box center [157, 73] width 42 height 8
click at [156, 108] on li "Exterior Paint" at bounding box center [164, 107] width 57 height 9
type input "Exterior Paint"
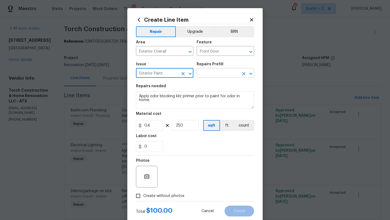
type input "Exterior Paint"
click at [221, 71] on input "text" at bounding box center [218, 73] width 42 height 8
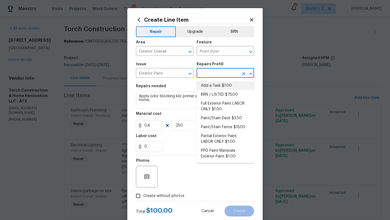
click at [218, 86] on li "Add a Task $1.00" at bounding box center [225, 85] width 57 height 9
type input "Overall Paint"
type input "Add a Task $1.00"
type textarea "HPM to detail"
type input "1"
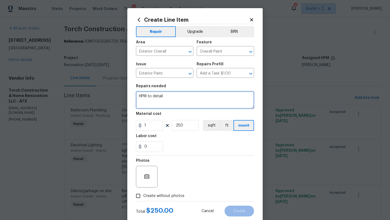
drag, startPoint x: 154, startPoint y: 97, endPoint x: 102, endPoint y: 93, distance: 51.9
click at [102, 93] on div "Create Line Item Repair Upgrade BRN Area Exterior Overall ​ Feature Overall Pai…" at bounding box center [195, 110] width 390 height 220
type textarea "Paint front door to match the existing color."
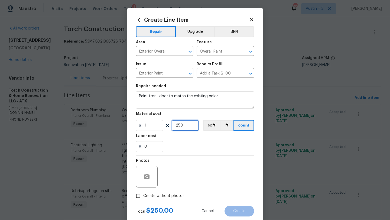
drag, startPoint x: 188, startPoint y: 127, endPoint x: 129, endPoint y: 123, distance: 59.4
click at [129, 123] on div "Create Line Item Repair Upgrade BRN Area Exterior Overall ​ Feature Overall Pai…" at bounding box center [194, 116] width 135 height 217
type input "71"
click at [156, 193] on span "Create without photos" at bounding box center [163, 196] width 41 height 6
click at [143, 193] on input "Create without photos" at bounding box center [138, 196] width 10 height 10
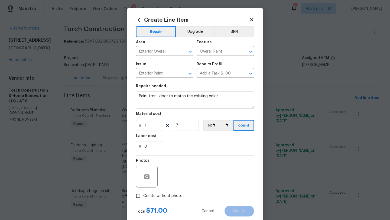
checkbox input "true"
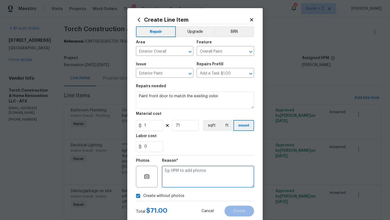
click at [184, 176] on textarea at bounding box center [208, 177] width 92 height 22
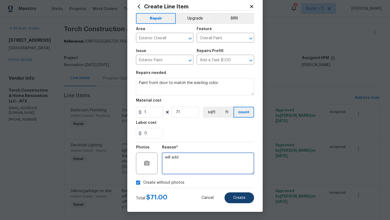
type textarea "will add"
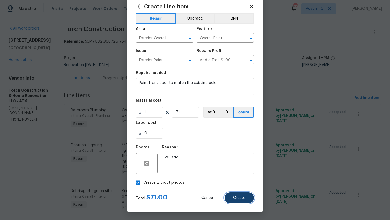
click at [244, 197] on span "Create" at bounding box center [239, 198] width 12 height 4
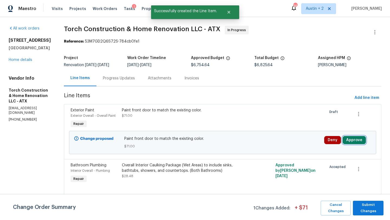
click at [356, 138] on button "Approve" at bounding box center [354, 140] width 23 height 8
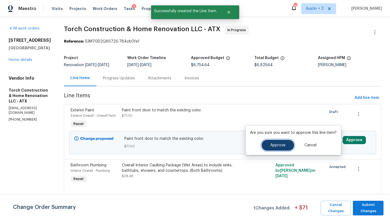
click at [268, 147] on button "Approve" at bounding box center [278, 145] width 33 height 11
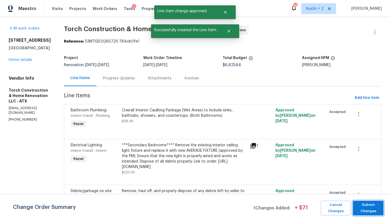
click at [370, 208] on span "Submit Changes" at bounding box center [368, 208] width 25 height 12
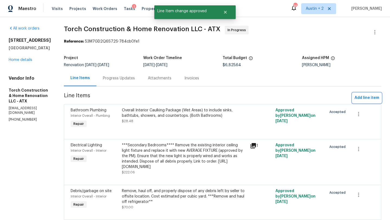
click at [374, 99] on span "Add line item" at bounding box center [367, 98] width 25 height 7
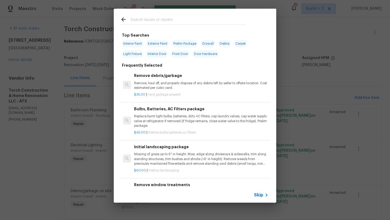
click at [140, 21] on input "text" at bounding box center [188, 20] width 115 height 8
type input "countertops"
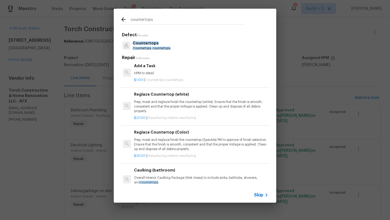
scroll to position [582, 0]
click at [175, 101] on p "Prep, mask and reglaze finish the countertop (white). Ensure that the finish is…" at bounding box center [201, 106] width 134 height 14
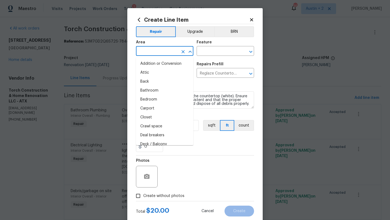
click at [153, 52] on input "text" at bounding box center [157, 51] width 42 height 8
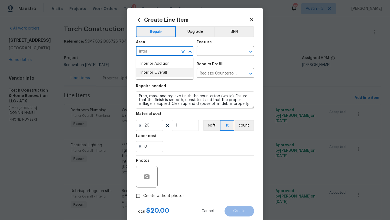
click at [157, 74] on li "Interior Overall" at bounding box center [164, 72] width 57 height 9
type input "Interior Overall"
click at [209, 56] on div "Area Interior Overall ​ Feature ​" at bounding box center [195, 48] width 118 height 22
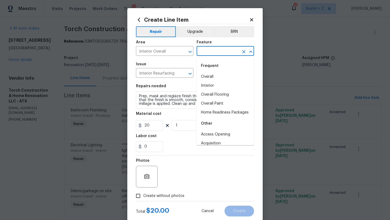
click at [210, 53] on input "text" at bounding box center [218, 51] width 42 height 8
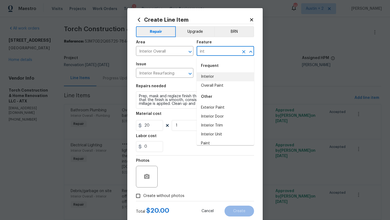
click at [219, 79] on li "Interior" at bounding box center [225, 76] width 57 height 9
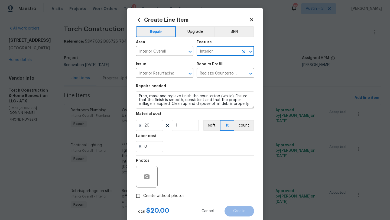
click at [251, 105] on textarea "Prep, mask and reglaze finish the countertop (white). Ensure that the finish is…" at bounding box center [195, 99] width 118 height 17
type input "Interior"
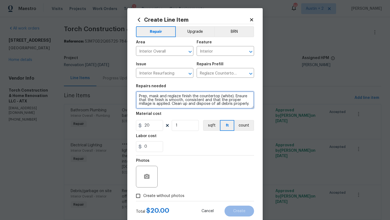
click at [249, 104] on textarea "Prep, mask and reglaze finish the countertop (white). Ensure that the finish is…" at bounding box center [195, 99] width 118 height 17
type textarea "Prep, mask and reglaze finish the countertop (white). Ensure that the finish is…"
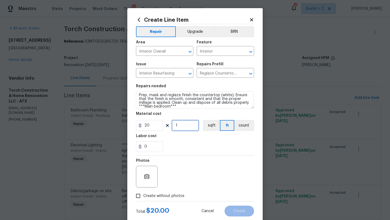
drag, startPoint x: 188, startPoint y: 127, endPoint x: 147, endPoint y: 127, distance: 40.9
click at [147, 127] on div "20 1 sqft ft count" at bounding box center [195, 125] width 118 height 11
type input "12"
click at [171, 199] on label "Create without photos" at bounding box center [158, 196] width 51 height 10
click at [143, 199] on input "Create without photos" at bounding box center [138, 196] width 10 height 10
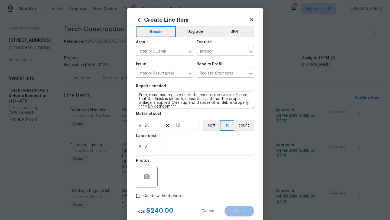
checkbox input "true"
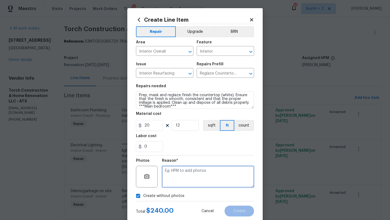
click at [180, 176] on textarea at bounding box center [208, 177] width 92 height 22
type textarea "will add"
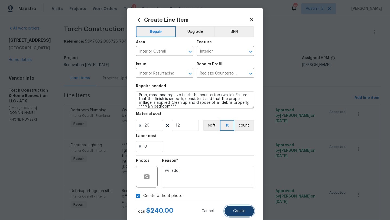
click at [247, 215] on button "Create" at bounding box center [240, 211] width 30 height 11
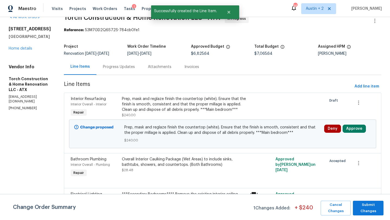
scroll to position [12, 0]
click at [350, 127] on button "Approve" at bounding box center [354, 128] width 23 height 8
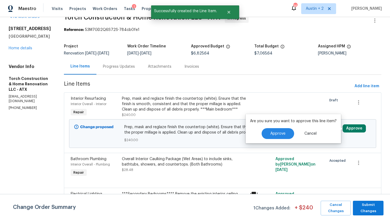
click at [285, 139] on div "Are you sure you want to approve this line item? Approve Cancel" at bounding box center [293, 128] width 95 height 29
click at [286, 130] on button "Approve" at bounding box center [278, 133] width 33 height 11
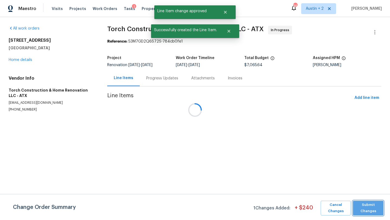
scroll to position [0, 0]
click at [368, 208] on span "Submit Changes" at bounding box center [368, 208] width 25 height 12
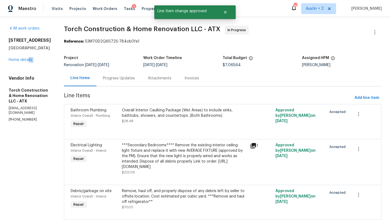
click at [29, 62] on div "All work orders 503 Hackberry St Lockhart, TX 78644 Home details Vendor Info To…" at bounding box center [30, 74] width 42 height 96
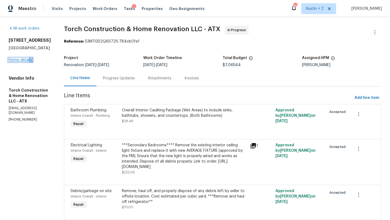
click at [28, 60] on link "Home details" at bounding box center [21, 60] width 24 height 4
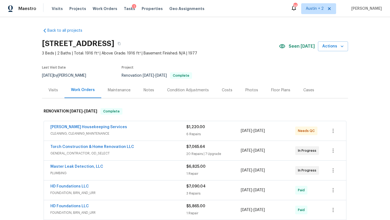
click at [229, 90] on div "Costs" at bounding box center [227, 89] width 11 height 5
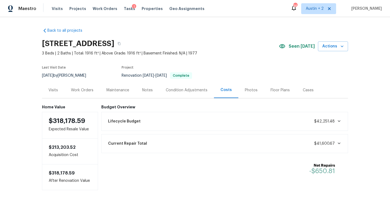
click at [90, 86] on div "Work Orders" at bounding box center [81, 90] width 35 height 16
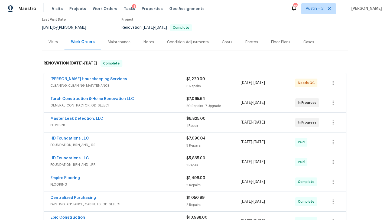
scroll to position [48, 0]
click at [155, 82] on div "[PERSON_NAME] Housekeeping Services" at bounding box center [118, 79] width 136 height 7
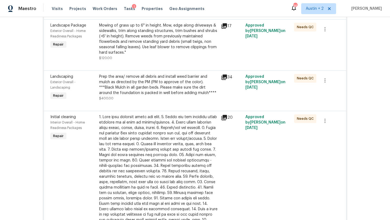
scroll to position [138, 0]
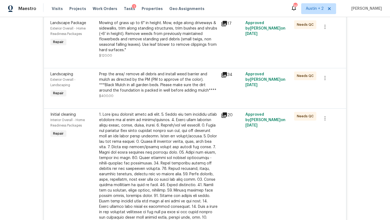
click at [225, 115] on icon at bounding box center [224, 114] width 5 height 5
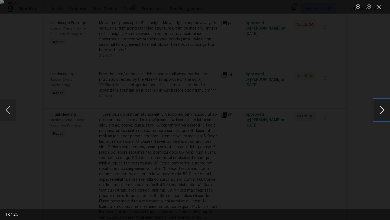
click at [381, 111] on button "Next image" at bounding box center [382, 110] width 16 height 22
click at [5, 109] on button "Previous image" at bounding box center [8, 110] width 16 height 22
click at [381, 108] on button "Next image" at bounding box center [382, 110] width 16 height 22
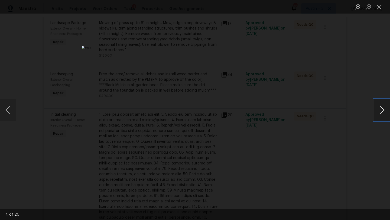
click at [381, 108] on button "Next image" at bounding box center [382, 110] width 16 height 22
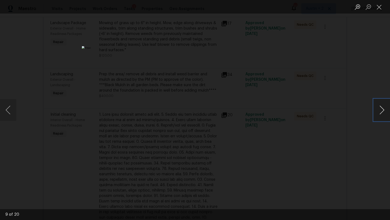
click at [381, 108] on button "Next image" at bounding box center [382, 110] width 16 height 22
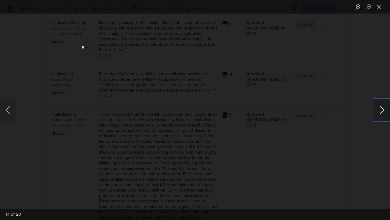
click at [381, 108] on button "Next image" at bounding box center [382, 110] width 16 height 22
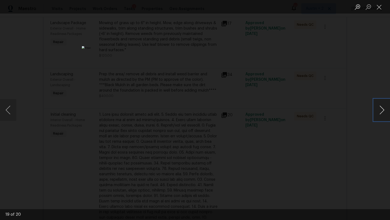
click at [381, 108] on button "Next image" at bounding box center [382, 110] width 16 height 22
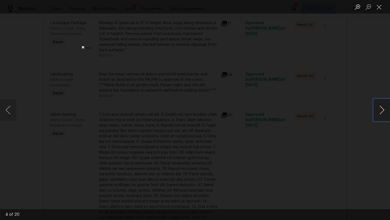
click at [381, 108] on button "Next image" at bounding box center [382, 110] width 16 height 22
click at [378, 8] on button "Close lightbox" at bounding box center [379, 6] width 11 height 9
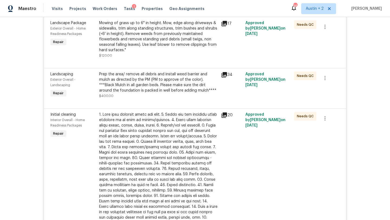
click at [175, 128] on div at bounding box center [158, 169] width 119 height 114
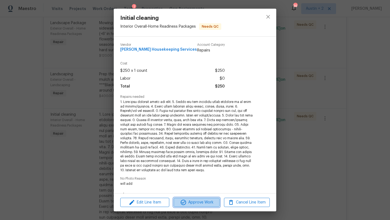
click at [201, 200] on span "Approve Work" at bounding box center [196, 202] width 43 height 7
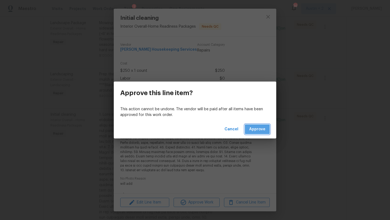
click at [251, 128] on span "Approve" at bounding box center [257, 129] width 16 height 7
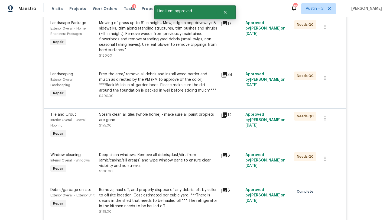
click at [225, 75] on icon at bounding box center [224, 75] width 7 height 7
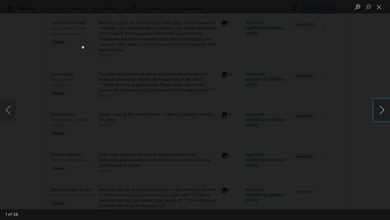
click at [381, 111] on button "Next image" at bounding box center [382, 110] width 16 height 22
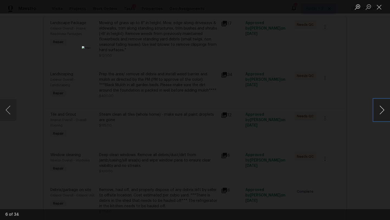
click at [381, 111] on button "Next image" at bounding box center [382, 110] width 16 height 22
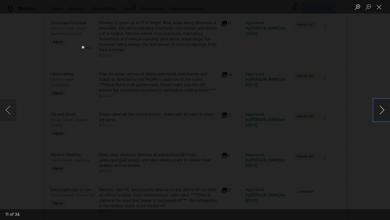
click at [381, 111] on button "Next image" at bounding box center [382, 110] width 16 height 22
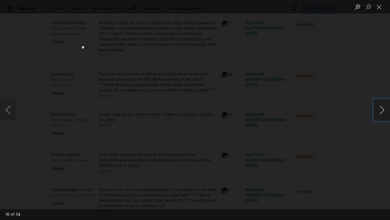
click at [381, 111] on button "Next image" at bounding box center [382, 110] width 16 height 22
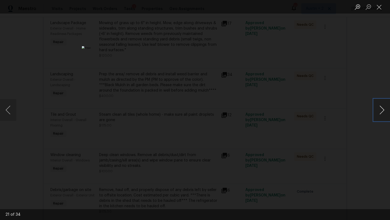
click at [381, 111] on button "Next image" at bounding box center [382, 110] width 16 height 22
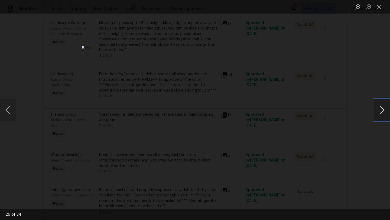
click at [381, 111] on button "Next image" at bounding box center [382, 110] width 16 height 22
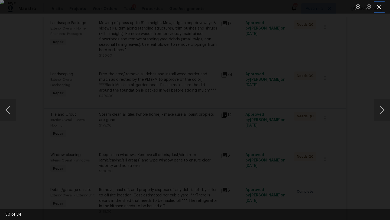
click at [377, 9] on button "Close lightbox" at bounding box center [379, 6] width 11 height 9
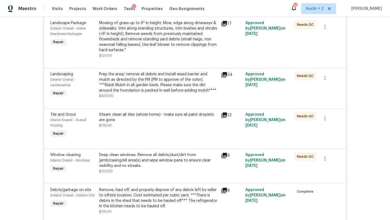
click at [169, 79] on div "Prep the area/ remove all debris and install weed barrier and mulch as directed…" at bounding box center [158, 83] width 119 height 22
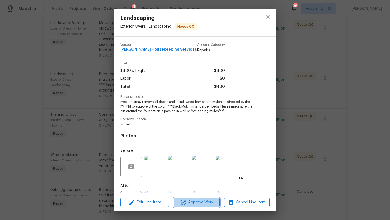
click at [186, 199] on icon "button" at bounding box center [183, 202] width 7 height 7
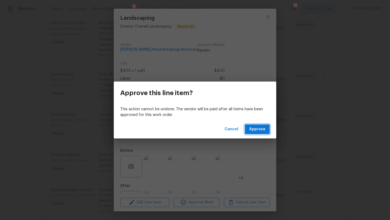
click at [252, 133] on button "Approve" at bounding box center [257, 129] width 25 height 10
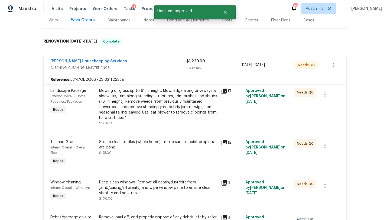
scroll to position [70, 0]
click at [145, 98] on div "Mowing of grass up to 6" in height. Mow, edge along driveways & sidewalks, trim…" at bounding box center [158, 104] width 119 height 33
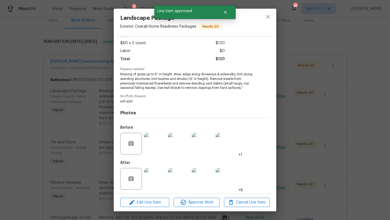
scroll to position [30, 0]
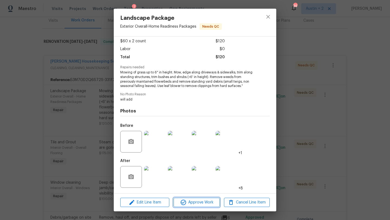
click at [210, 203] on span "Approve Work" at bounding box center [196, 202] width 43 height 7
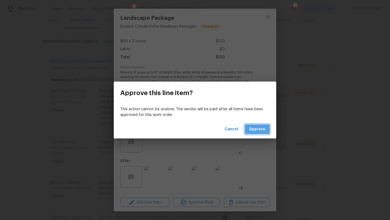
click at [252, 130] on span "Approve" at bounding box center [257, 129] width 16 height 7
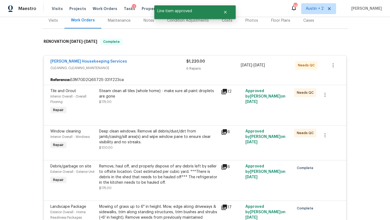
click at [151, 95] on div "Steam clean all tiles (whole home) - make sure all paint droplets are gone" at bounding box center [158, 93] width 119 height 11
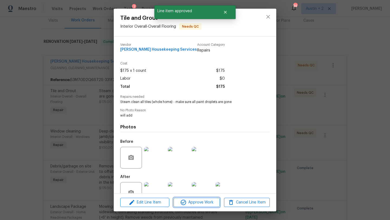
click at [200, 202] on span "Approve Work" at bounding box center [196, 202] width 43 height 7
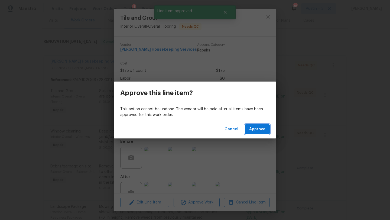
click at [249, 127] on button "Approve" at bounding box center [257, 129] width 25 height 10
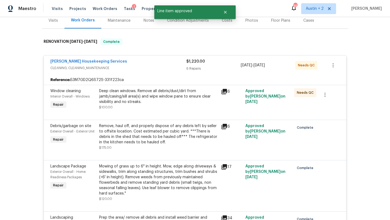
click at [149, 89] on div "Deep clean windows. Remove all debris/dust/dirt from jamb/casing/sill area(s) a…" at bounding box center [158, 96] width 119 height 16
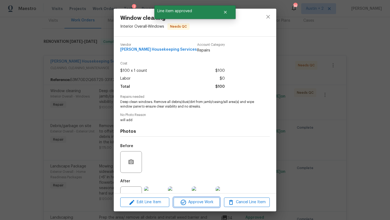
click at [184, 199] on icon "button" at bounding box center [183, 202] width 7 height 7
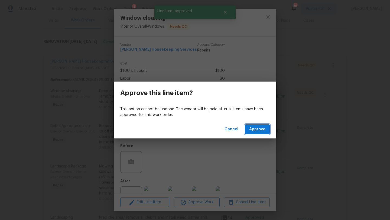
click at [262, 132] on span "Approve" at bounding box center [257, 129] width 16 height 7
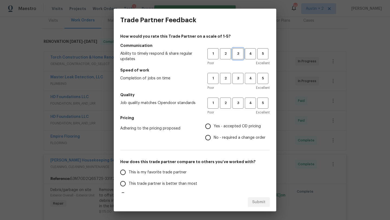
click at [242, 54] on span "3" at bounding box center [238, 54] width 10 height 6
click at [240, 83] on button "3" at bounding box center [237, 78] width 11 height 11
click at [240, 99] on button "3" at bounding box center [237, 103] width 11 height 11
click at [238, 127] on span "Yes - accepted OD pricing" at bounding box center [237, 127] width 47 height 6
click at [214, 127] on input "Yes - accepted OD pricing" at bounding box center [207, 126] width 11 height 11
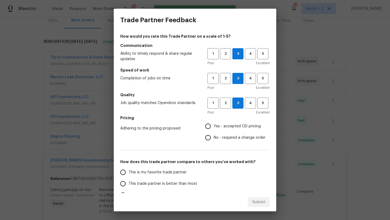
radio input "true"
click at [181, 182] on span "This trade partner is better than most" at bounding box center [163, 184] width 69 height 6
click at [129, 182] on input "This trade partner is better than most" at bounding box center [122, 183] width 11 height 11
click at [270, 198] on button "Submit" at bounding box center [259, 202] width 22 height 10
radio input "true"
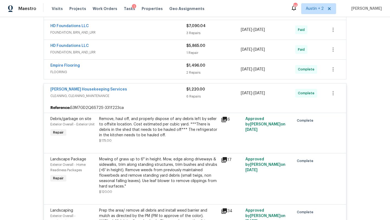
scroll to position [134, 0]
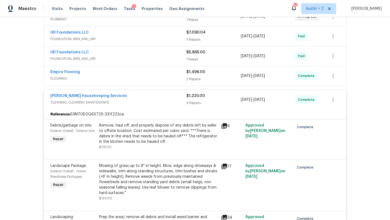
click at [130, 95] on div "[PERSON_NAME] Housekeeping Services" at bounding box center [118, 96] width 136 height 7
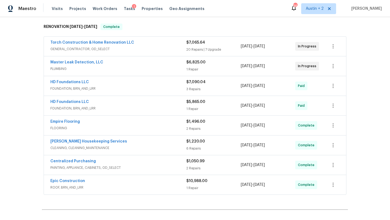
scroll to position [85, 0]
click at [129, 142] on div "[PERSON_NAME] Housekeeping Services" at bounding box center [118, 141] width 136 height 7
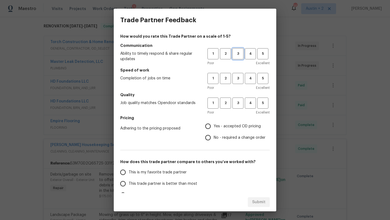
click at [236, 57] on button "3" at bounding box center [237, 53] width 11 height 11
click at [236, 79] on span "3" at bounding box center [238, 78] width 10 height 6
click at [236, 101] on span "3" at bounding box center [238, 103] width 10 height 6
click at [232, 125] on span "Yes - accepted OD pricing" at bounding box center [237, 127] width 47 height 6
click at [214, 125] on input "Yes - accepted OD pricing" at bounding box center [207, 126] width 11 height 11
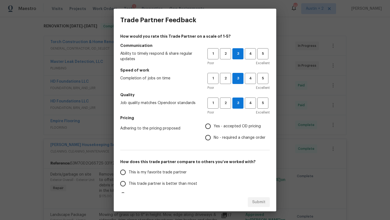
radio input "true"
click at [185, 183] on span "This trade partner is better than most" at bounding box center [163, 184] width 69 height 6
click at [129, 183] on input "This trade partner is better than most" at bounding box center [122, 183] width 11 height 11
click at [257, 196] on div "Submit" at bounding box center [195, 202] width 163 height 19
click at [257, 203] on span "Submit" at bounding box center [258, 202] width 13 height 7
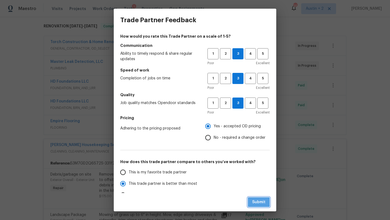
radio input "true"
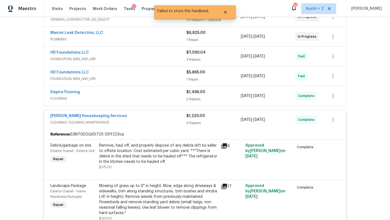
scroll to position [126, 0]
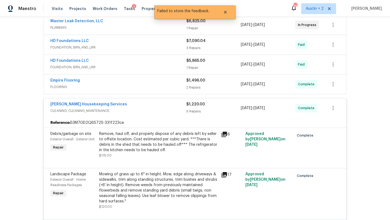
click at [226, 174] on icon at bounding box center [224, 174] width 5 height 5
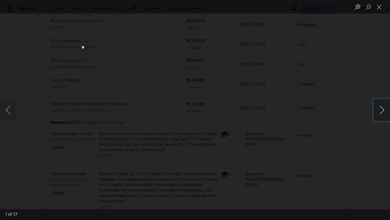
click at [376, 112] on button "Next image" at bounding box center [382, 110] width 16 height 22
click at [379, 112] on button "Next image" at bounding box center [382, 110] width 16 height 22
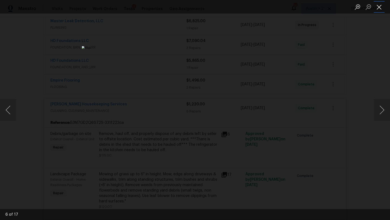
click at [379, 9] on button "Close lightbox" at bounding box center [379, 6] width 11 height 9
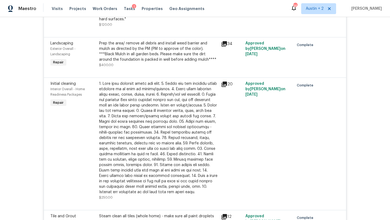
scroll to position [309, 0]
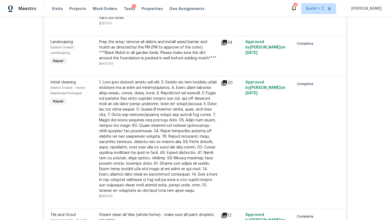
click at [226, 83] on icon at bounding box center [224, 82] width 5 height 5
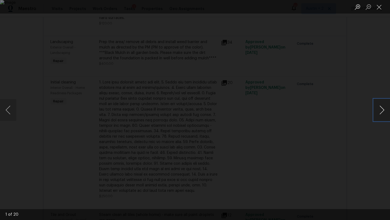
click at [382, 111] on button "Next image" at bounding box center [382, 110] width 16 height 22
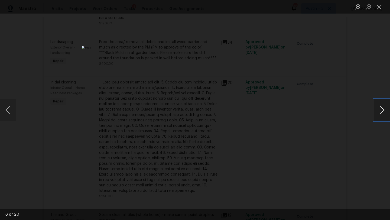
click at [382, 111] on button "Next image" at bounding box center [382, 110] width 16 height 22
click at [15, 111] on button "Previous image" at bounding box center [8, 110] width 16 height 22
click at [9, 110] on button "Previous image" at bounding box center [8, 110] width 16 height 22
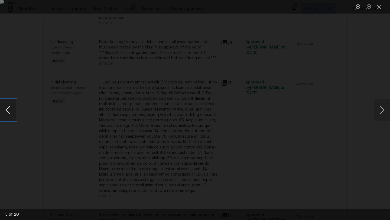
click at [9, 110] on button "Previous image" at bounding box center [8, 110] width 16 height 22
click at [381, 6] on button "Close lightbox" at bounding box center [379, 6] width 11 height 9
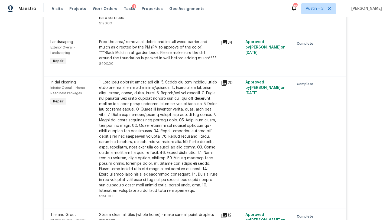
scroll to position [0, 0]
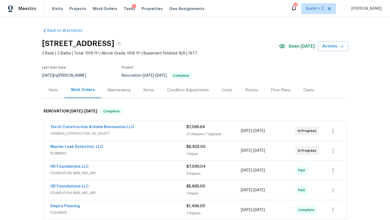
click at [223, 89] on div "Costs" at bounding box center [227, 89] width 11 height 5
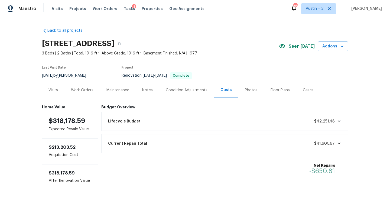
click at [147, 90] on div "Notes" at bounding box center [147, 89] width 11 height 5
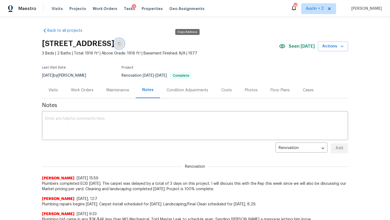
click at [121, 44] on icon "button" at bounding box center [119, 43] width 3 height 3
click at [249, 92] on div "Photos" at bounding box center [251, 89] width 13 height 5
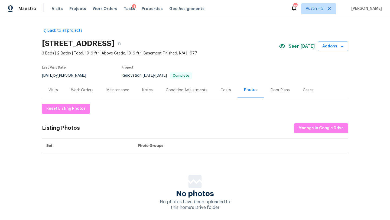
click at [132, 8] on div "1" at bounding box center [134, 6] width 4 height 5
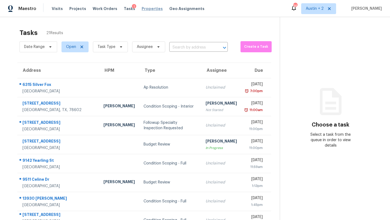
click at [147, 10] on span "Properties" at bounding box center [152, 8] width 21 height 5
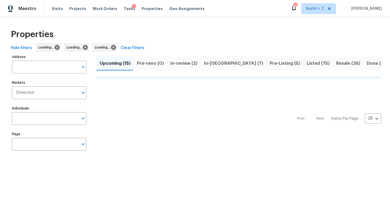
click at [206, 62] on span "In-[GEOGRAPHIC_DATA] (7)" at bounding box center [233, 64] width 59 height 8
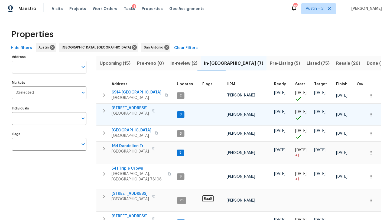
click at [125, 109] on span "[STREET_ADDRESS]" at bounding box center [130, 107] width 37 height 5
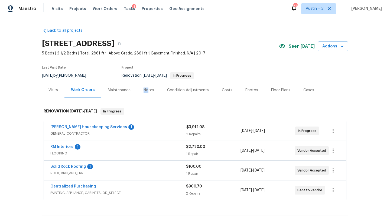
click at [148, 87] on div "Notes" at bounding box center [149, 89] width 11 height 5
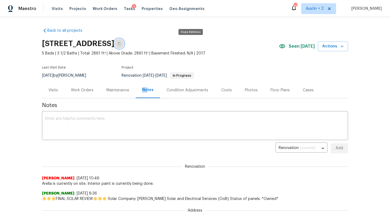
click at [121, 43] on icon "button" at bounding box center [119, 43] width 3 height 3
click at [142, 8] on span "Properties" at bounding box center [152, 8] width 21 height 5
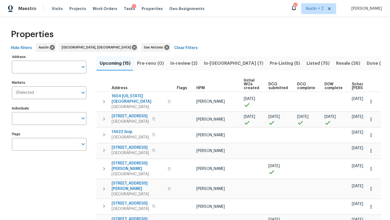
click at [214, 63] on span "In-[GEOGRAPHIC_DATA] (7)" at bounding box center [233, 64] width 59 height 8
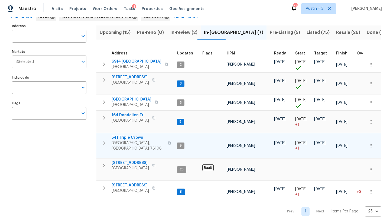
scroll to position [33, 0]
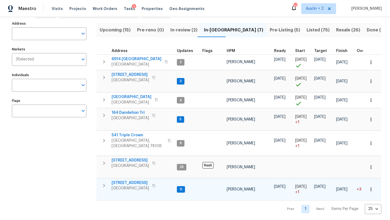
click at [127, 181] on span "[STREET_ADDRESS]" at bounding box center [130, 182] width 37 height 5
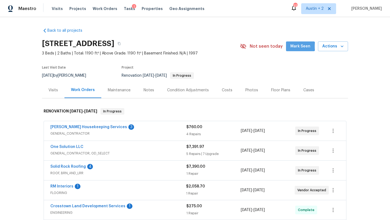
click at [297, 46] on span "Mark Seen" at bounding box center [300, 46] width 20 height 7
click at [151, 92] on div "Notes" at bounding box center [149, 89] width 11 height 5
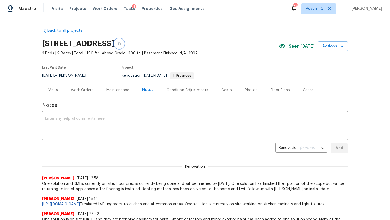
click at [124, 41] on button "button" at bounding box center [119, 44] width 10 height 10
click at [125, 9] on span "Tasks" at bounding box center [129, 9] width 11 height 4
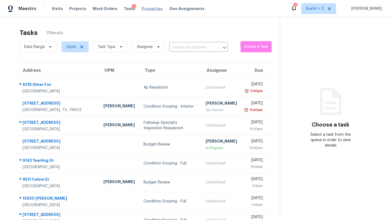
click at [148, 9] on span "Properties" at bounding box center [152, 8] width 21 height 5
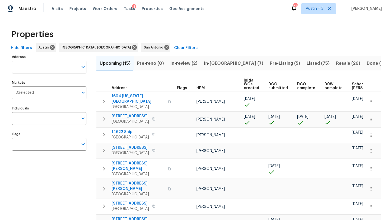
click at [218, 66] on span "In-[GEOGRAPHIC_DATA] (7)" at bounding box center [233, 64] width 59 height 8
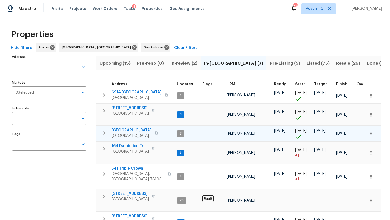
scroll to position [33, 0]
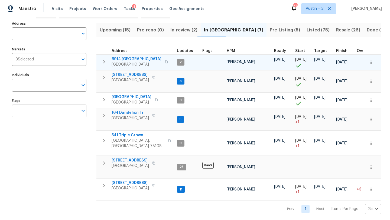
click at [118, 60] on span "6914 [GEOGRAPHIC_DATA]" at bounding box center [137, 58] width 50 height 5
